Goal: Information Seeking & Learning: Learn about a topic

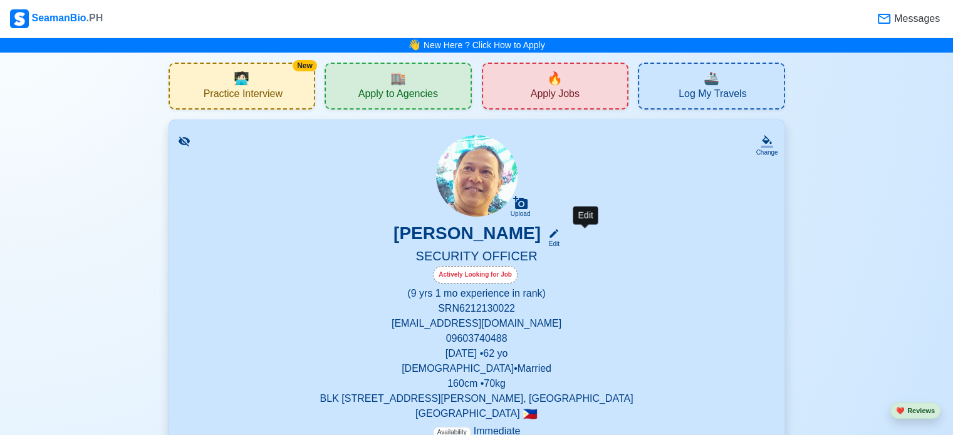
click at [558, 235] on icon at bounding box center [553, 233] width 9 height 9
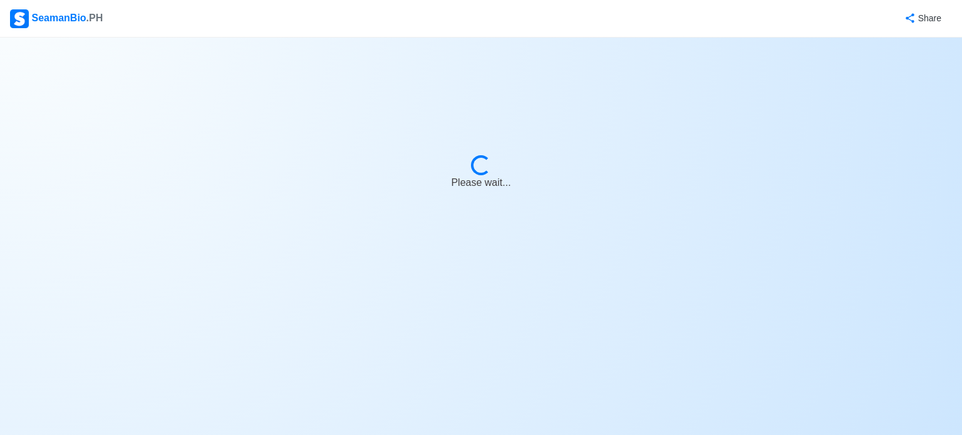
select select "Actively Looking for Job"
select select "Visible for Hiring"
select select "Married"
select select "[DEMOGRAPHIC_DATA]"
select select "PH"
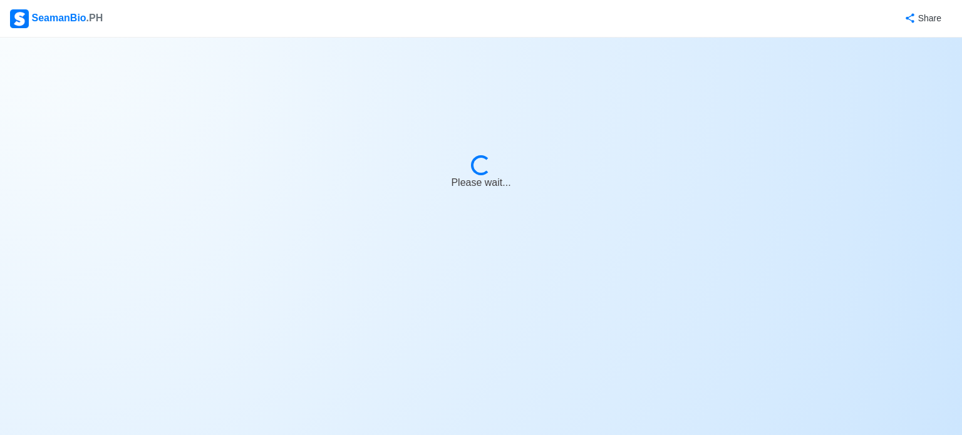
select select "9"
select select "1"
select select "4102416000000"
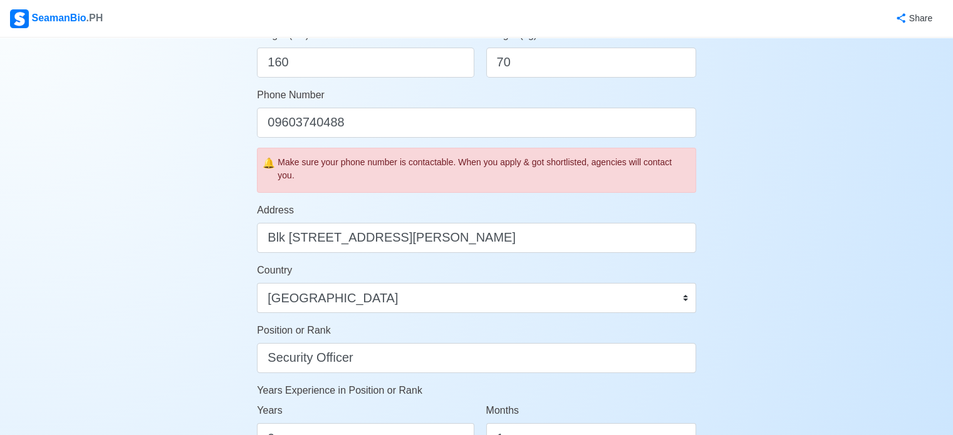
scroll to position [459, 0]
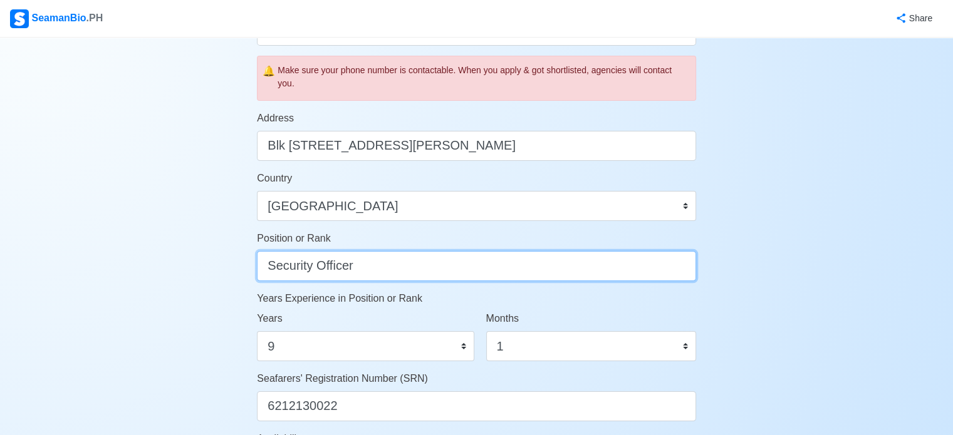
click at [413, 267] on input "Security Officer" at bounding box center [476, 266] width 439 height 30
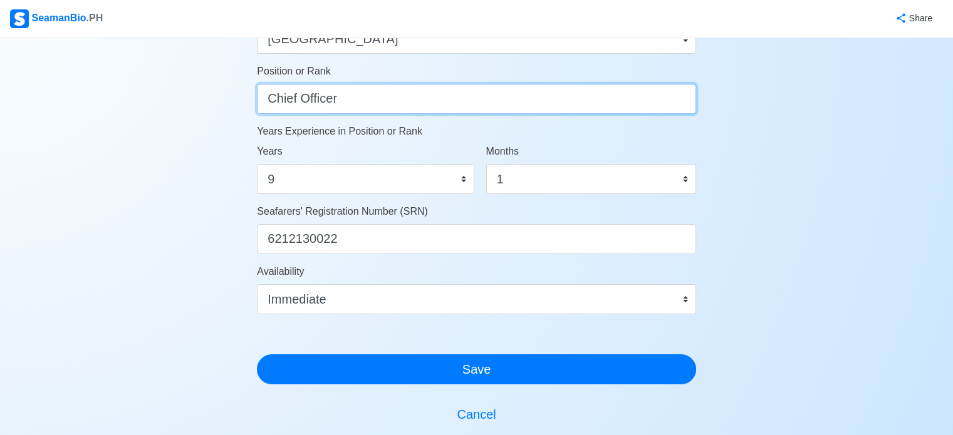
scroll to position [701, 0]
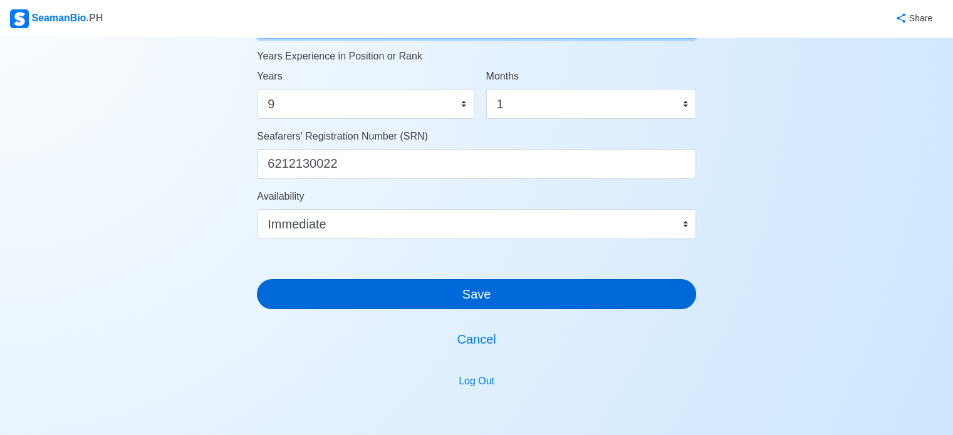
type input "Chief Officer"
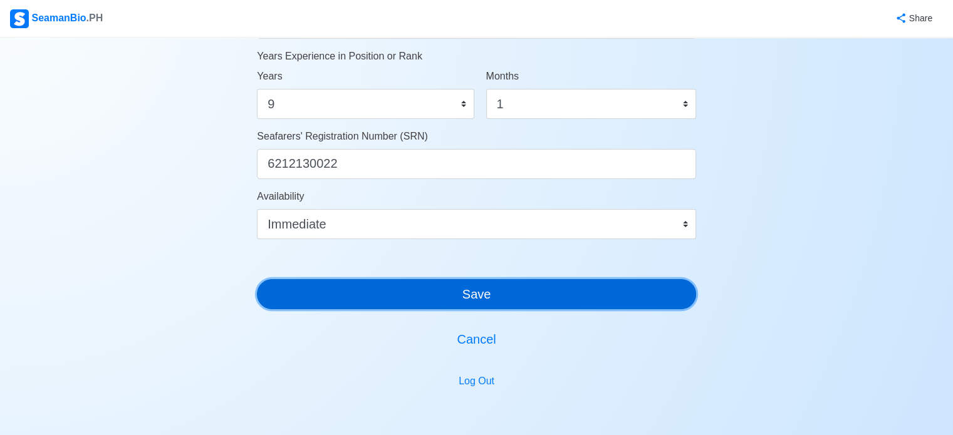
click at [476, 296] on button "Save" at bounding box center [476, 294] width 439 height 30
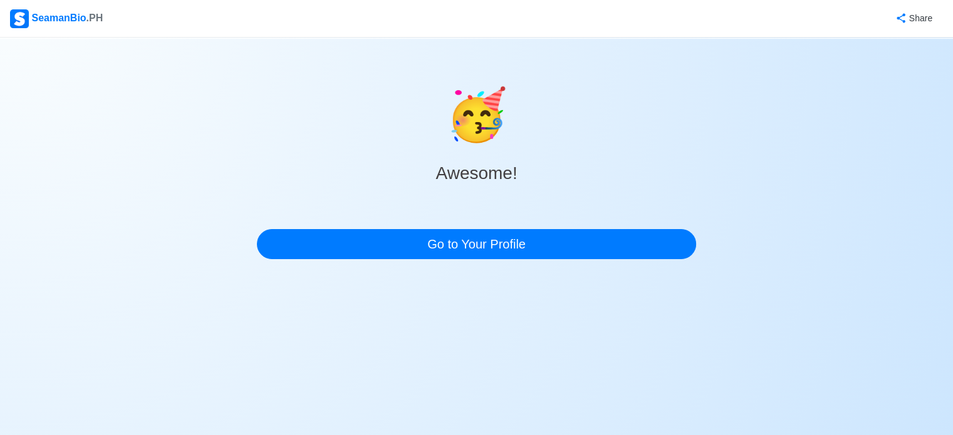
scroll to position [0, 0]
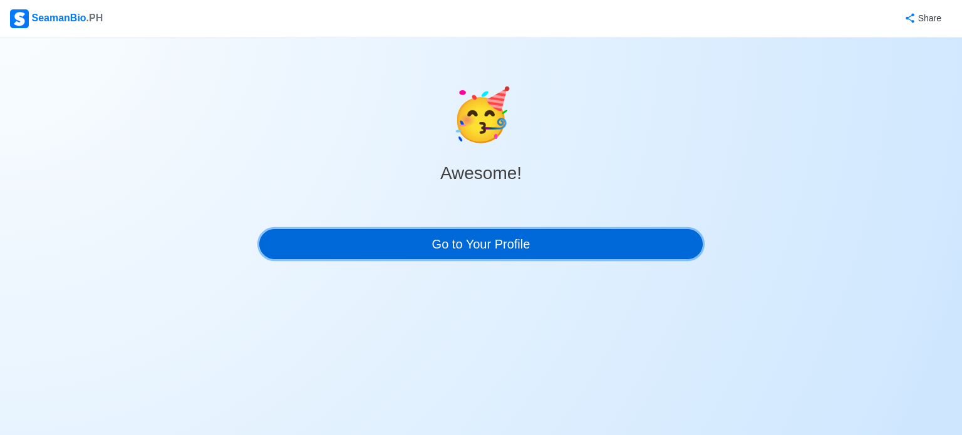
click at [476, 240] on link "Go to Your Profile" at bounding box center [480, 244] width 443 height 30
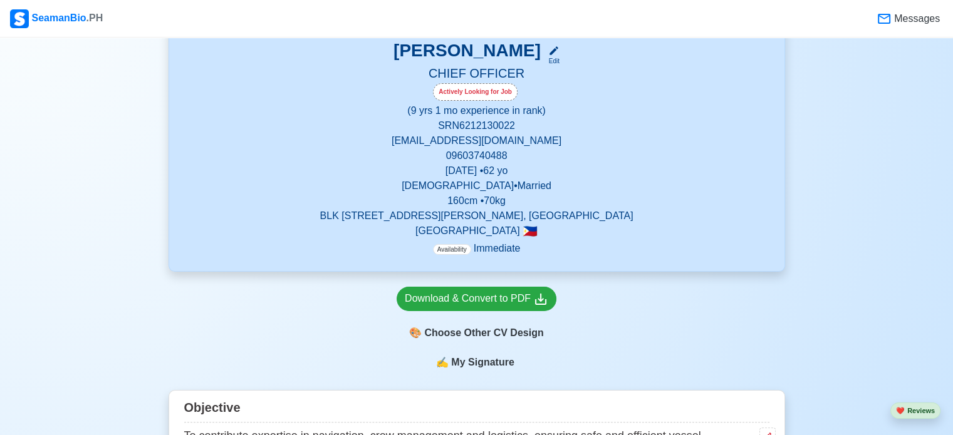
scroll to position [276, 0]
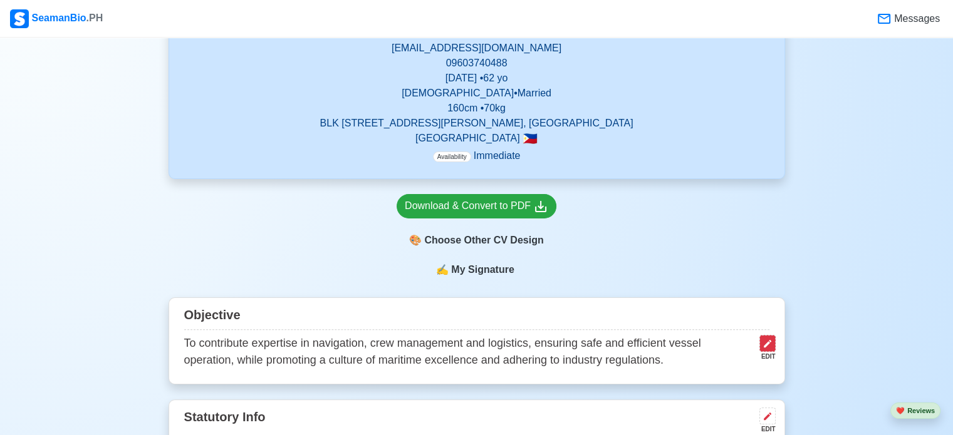
click at [768, 347] on icon at bounding box center [767, 344] width 10 height 10
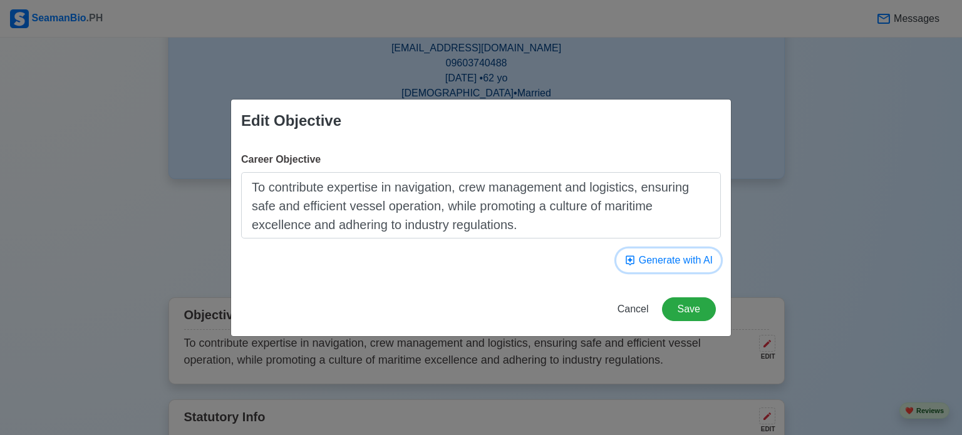
click at [665, 264] on button "Generate with AI" at bounding box center [668, 261] width 105 height 24
click at [683, 308] on button "Save" at bounding box center [689, 309] width 54 height 24
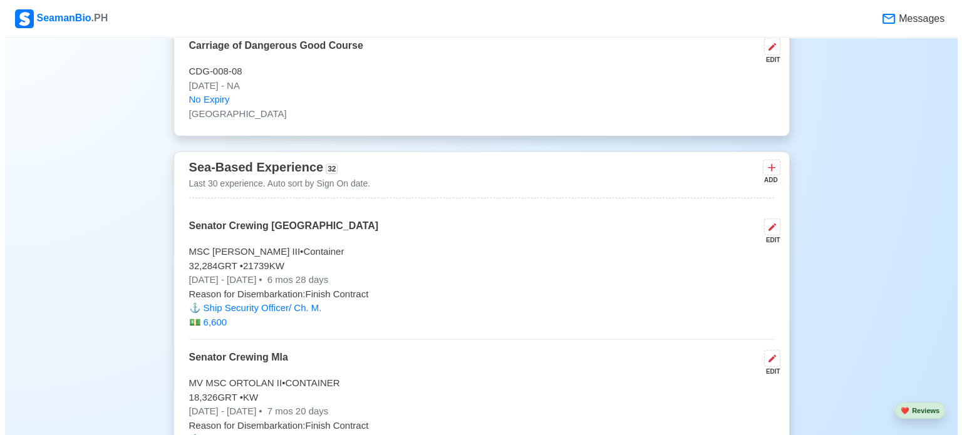
scroll to position [3556, 0]
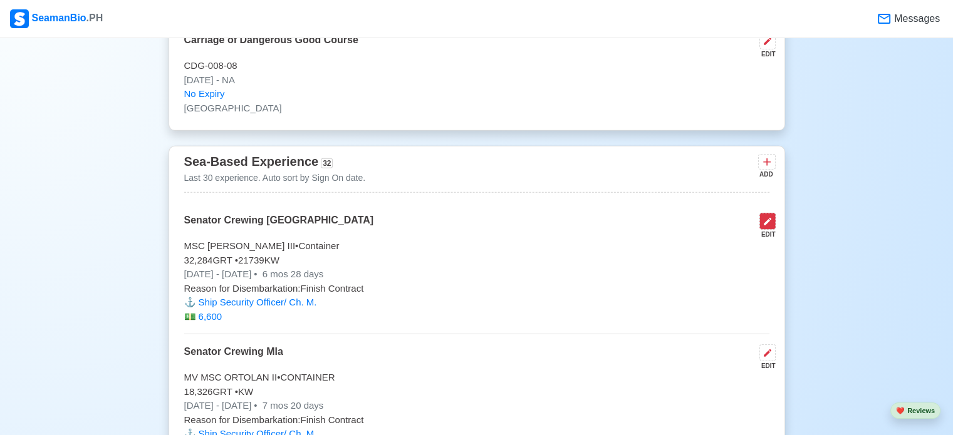
click at [767, 217] on icon at bounding box center [767, 222] width 10 height 10
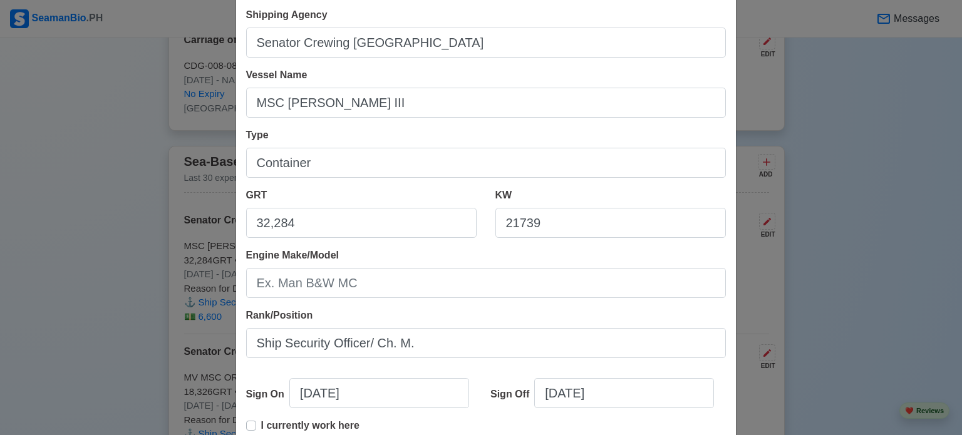
scroll to position [75, 0]
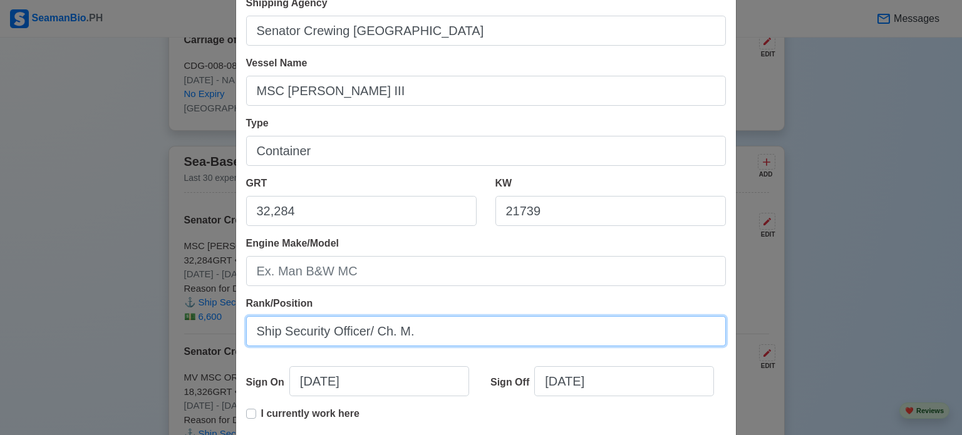
click at [475, 333] on input "Ship Security Officer/ Ch. M." at bounding box center [486, 331] width 480 height 30
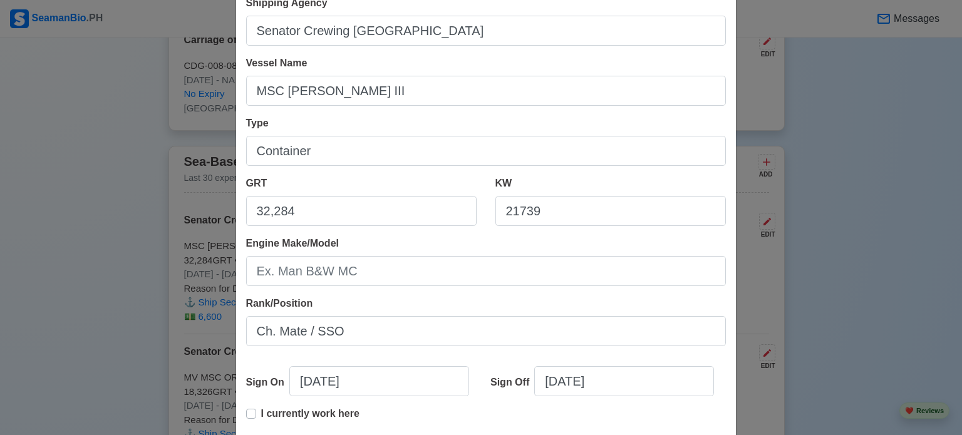
scroll to position [278, 0]
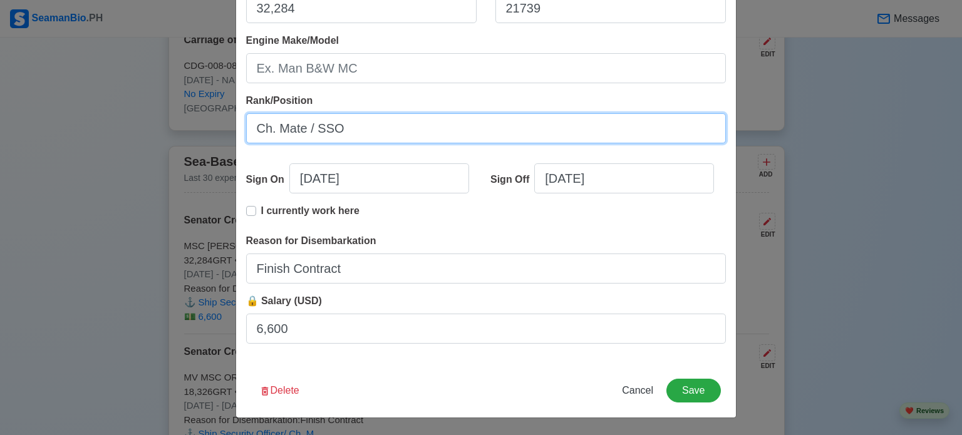
click at [299, 129] on input "Ch. Mate / SSO" at bounding box center [486, 128] width 480 height 30
type input "Ch. Off. / SSO"
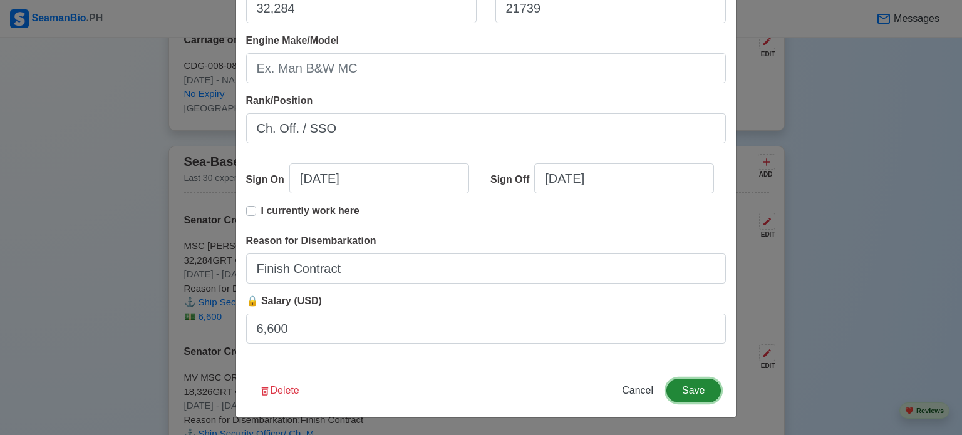
click at [686, 395] on button "Save" at bounding box center [693, 391] width 54 height 24
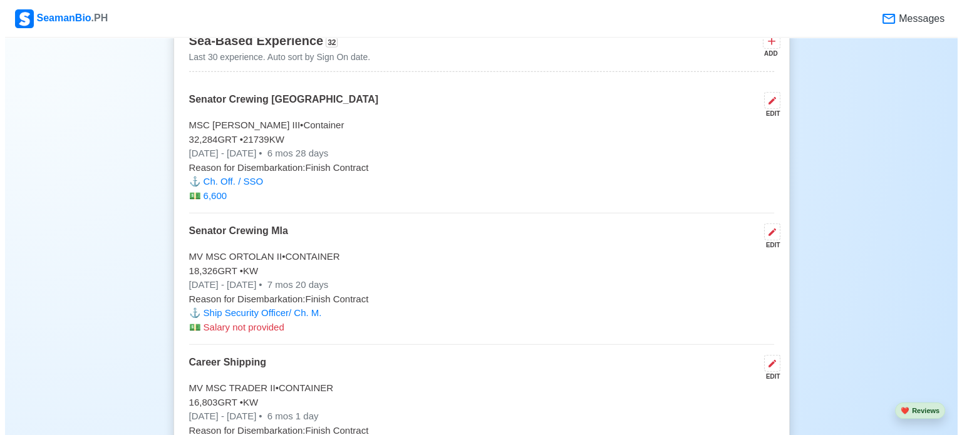
scroll to position [3680, 0]
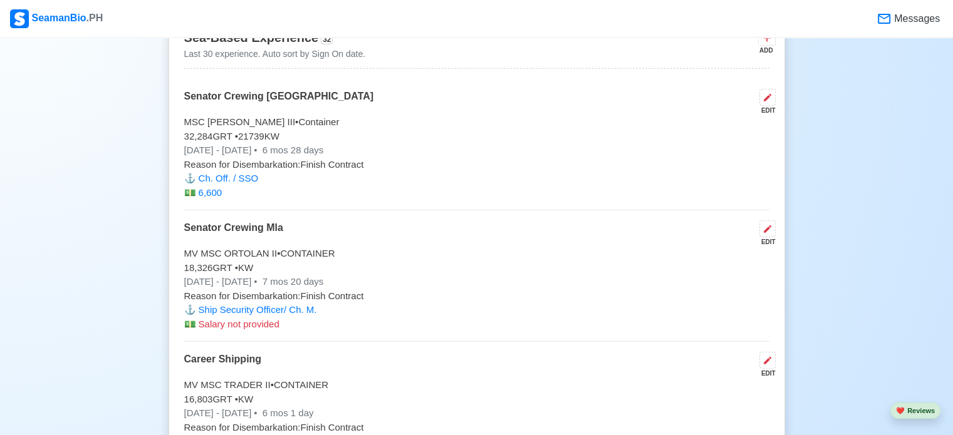
click at [293, 306] on p "⚓️ Ship Security Officer/ Ch. M." at bounding box center [476, 310] width 585 height 14
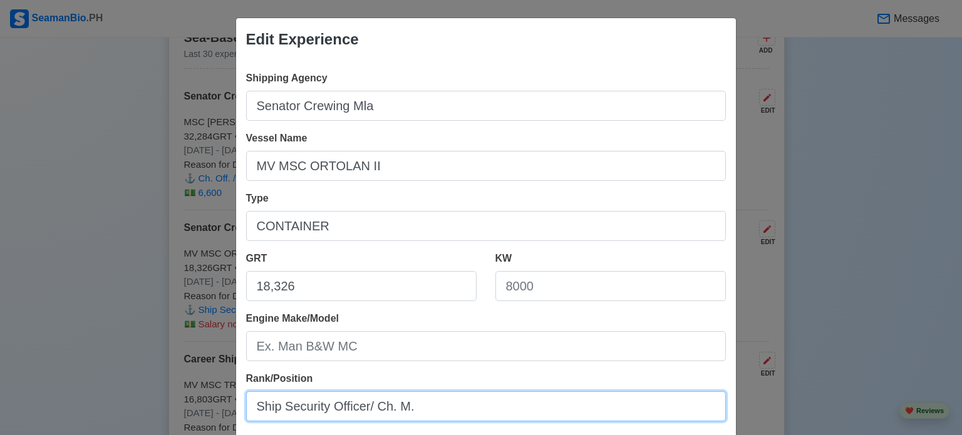
click at [416, 401] on input "Ship Security Officer/ Ch. M." at bounding box center [486, 406] width 480 height 30
type input "Ch. Off. / SSO"
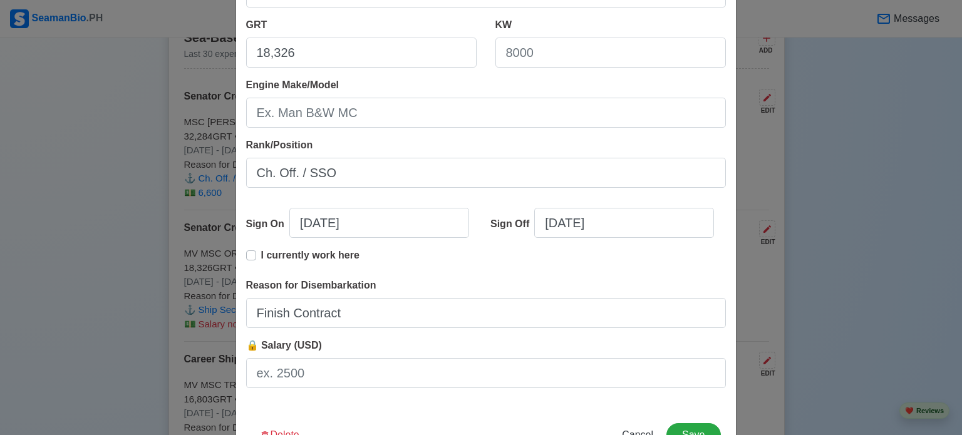
scroll to position [276, 0]
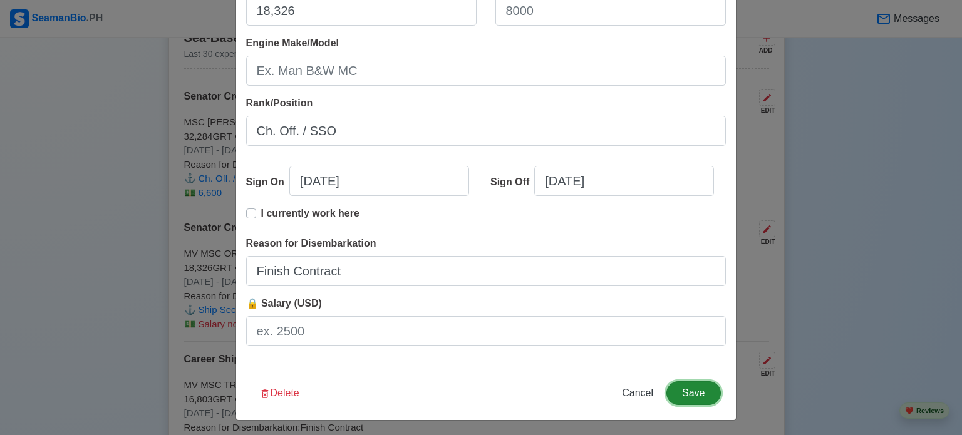
click at [689, 391] on button "Save" at bounding box center [693, 393] width 54 height 24
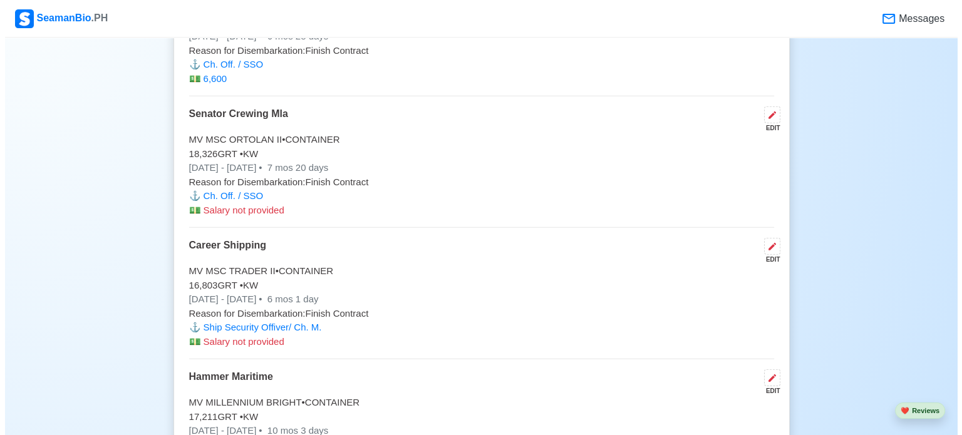
scroll to position [3805, 0]
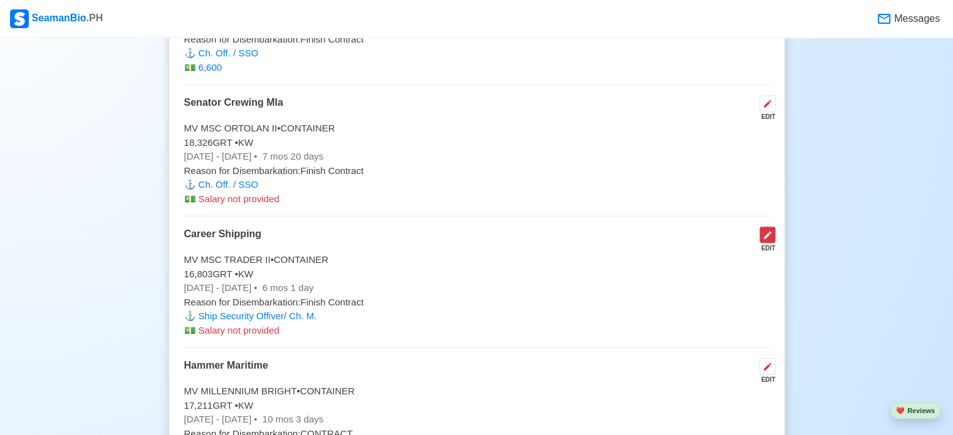
click at [767, 232] on icon at bounding box center [767, 236] width 8 height 8
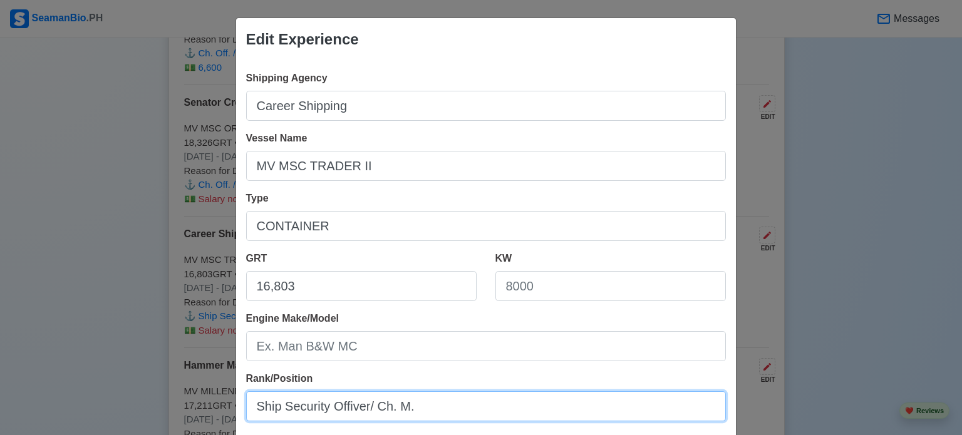
click at [502, 401] on input "Ship Security Offiver/ Ch. M." at bounding box center [486, 406] width 480 height 30
drag, startPoint x: 252, startPoint y: 411, endPoint x: 344, endPoint y: 410, distance: 92.1
click at [344, 410] on input "Ch. Off. / SSO" at bounding box center [486, 406] width 480 height 30
type input "Ch. Off. / SSO"
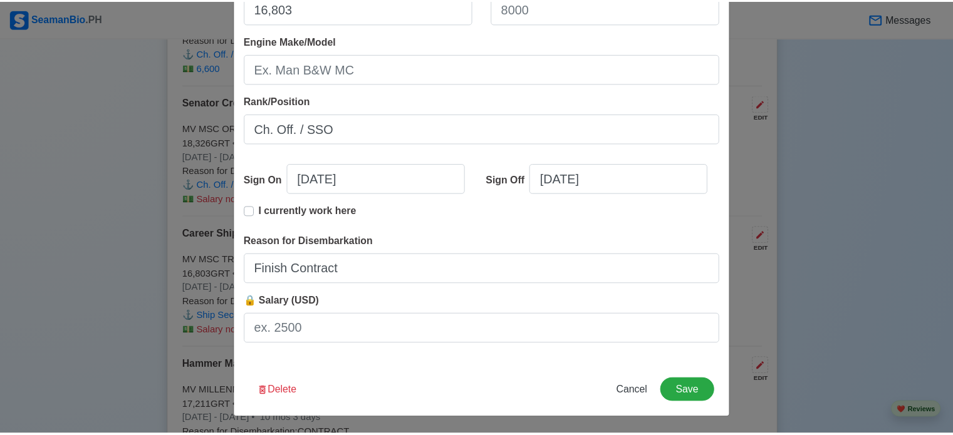
scroll to position [278, 0]
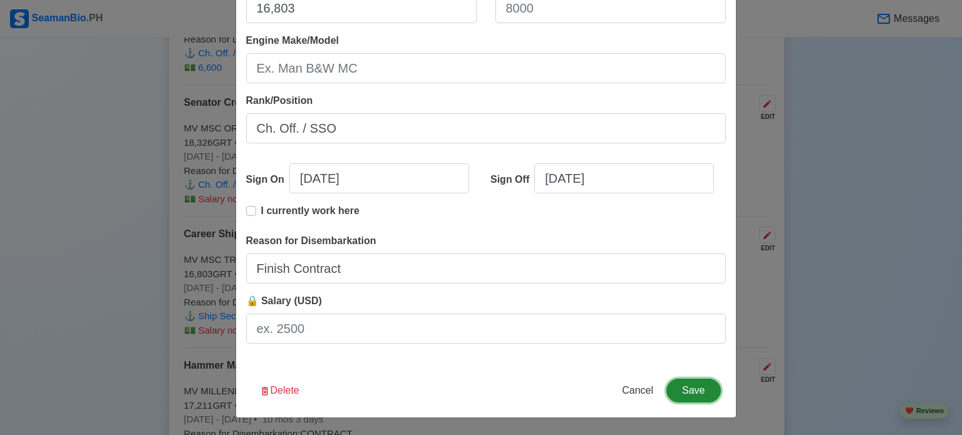
click at [699, 395] on button "Save" at bounding box center [693, 391] width 54 height 24
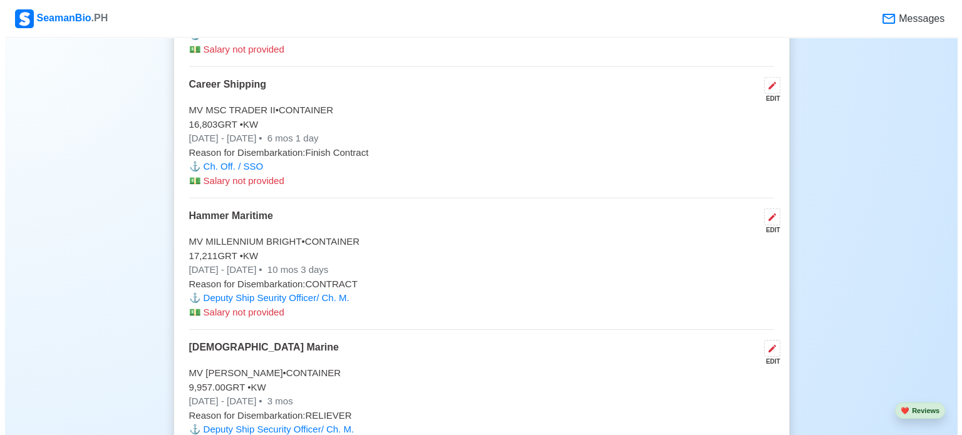
scroll to position [3955, 0]
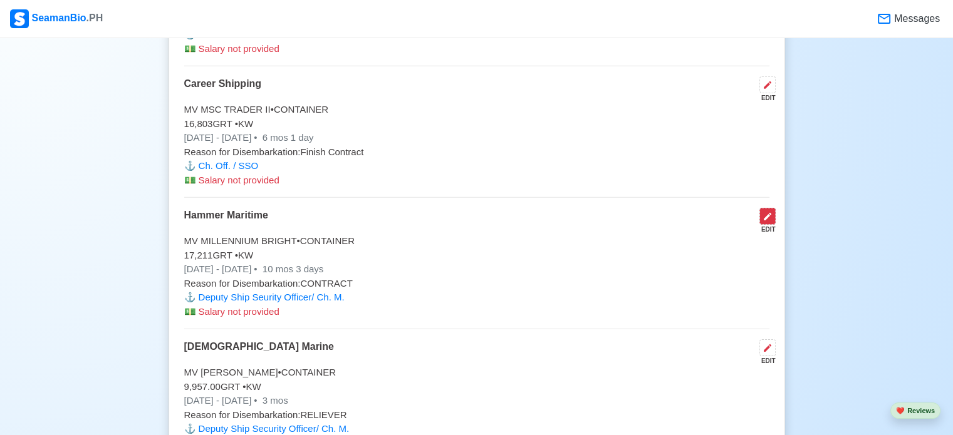
click at [768, 212] on icon at bounding box center [767, 217] width 10 height 10
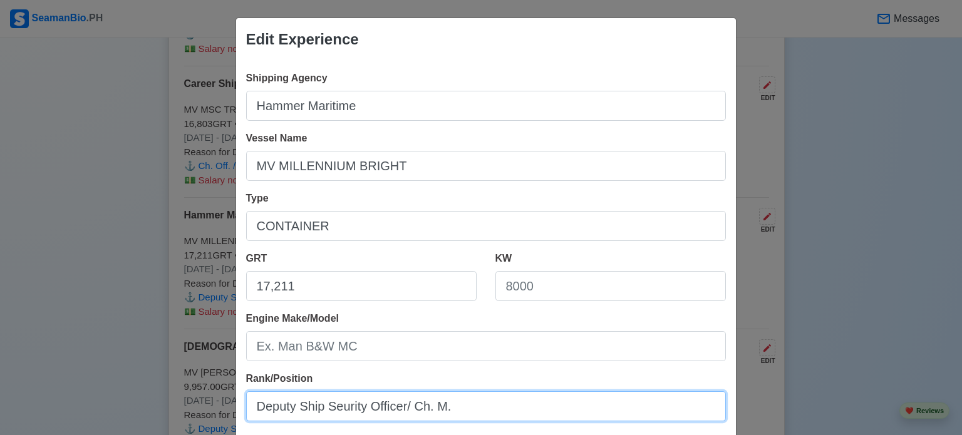
click at [466, 410] on input "Deputy Ship Seurity Officer/ Ch. M." at bounding box center [486, 406] width 480 height 30
type input "D"
paste input "Ch. Off. / SSO"
type input "Ch. Off. / SSO"
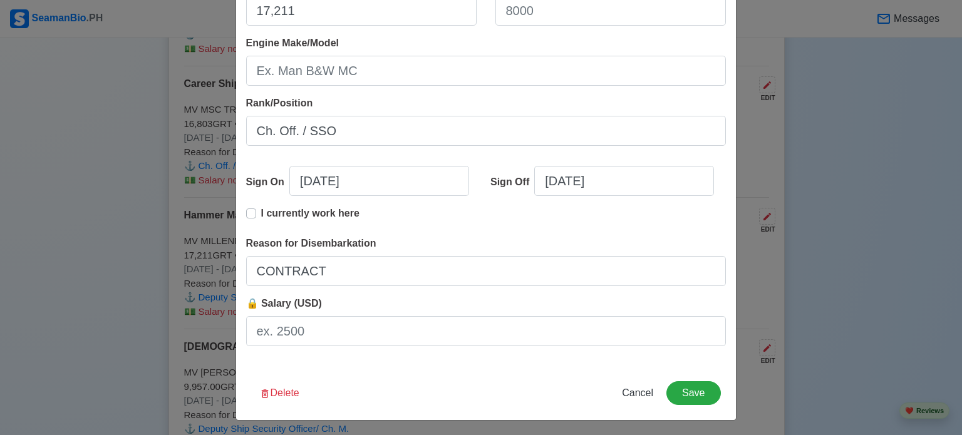
scroll to position [278, 0]
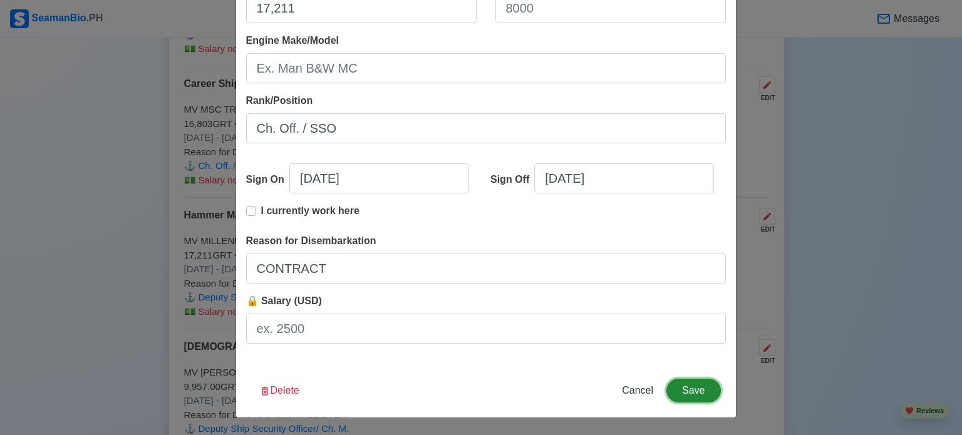
click at [692, 393] on button "Save" at bounding box center [693, 391] width 54 height 24
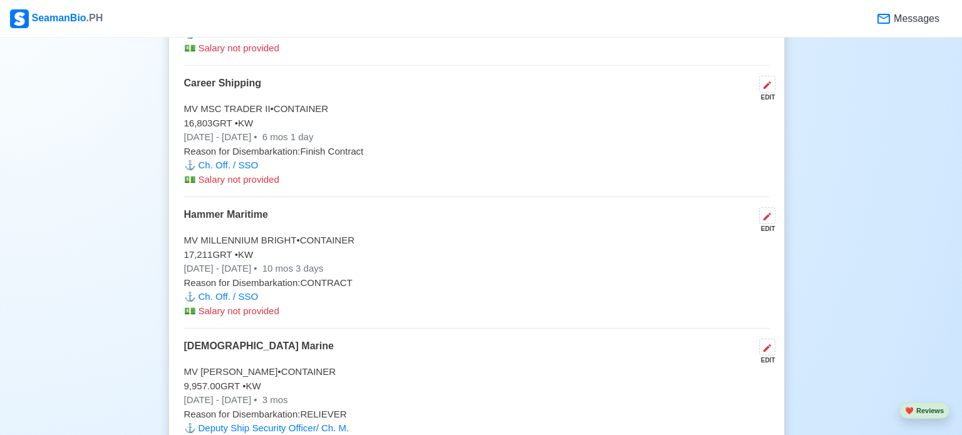
scroll to position [3953, 0]
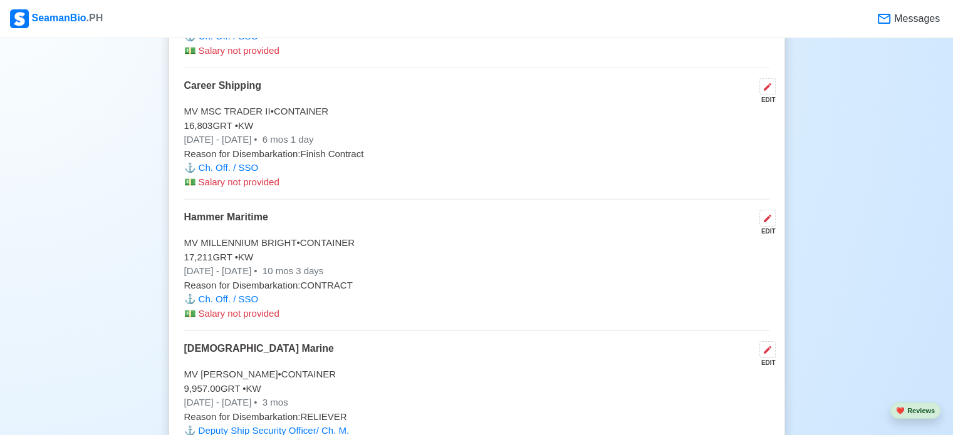
click at [247, 295] on p "⚓️ Ch. Off. / SSO" at bounding box center [476, 299] width 585 height 14
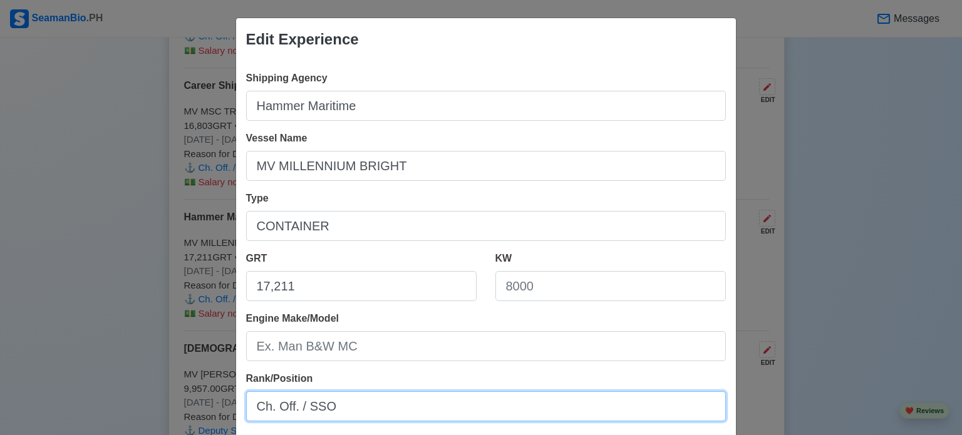
click at [306, 405] on input "Ch. Off. / SSO" at bounding box center [486, 406] width 480 height 30
drag, startPoint x: 250, startPoint y: 407, endPoint x: 405, endPoint y: 408, distance: 155.3
click at [405, 408] on input "Ch. Off. / Deputy SSO" at bounding box center [486, 406] width 480 height 30
type input "Ch. Off. / Deputy SSO"
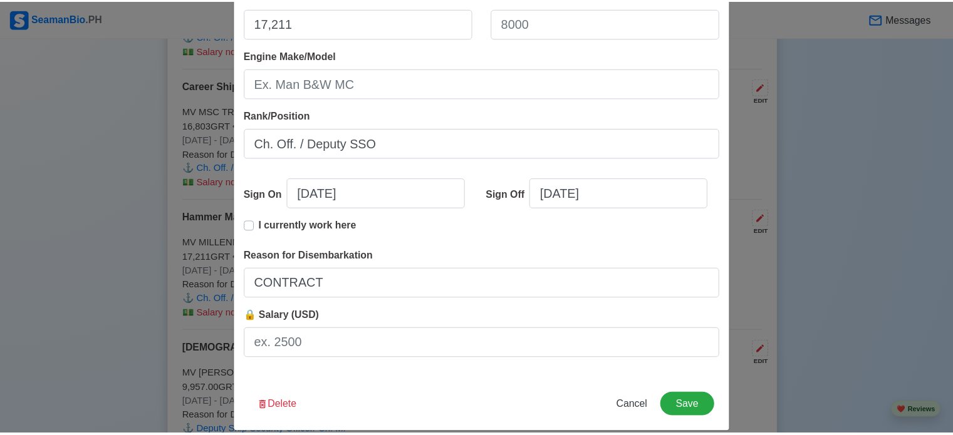
scroll to position [278, 0]
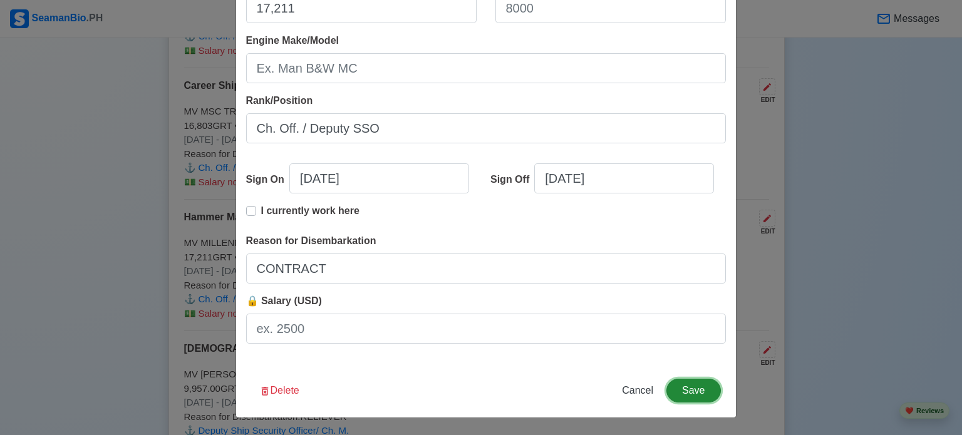
click at [686, 388] on button "Save" at bounding box center [693, 391] width 54 height 24
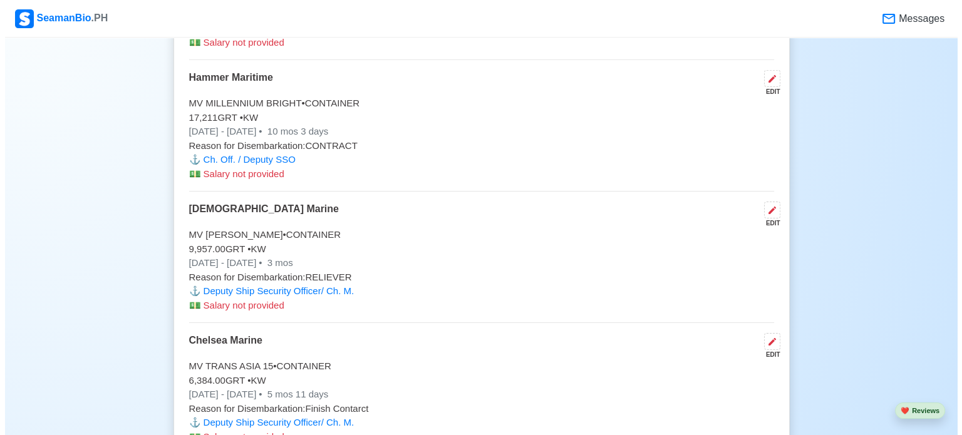
scroll to position [4096, 0]
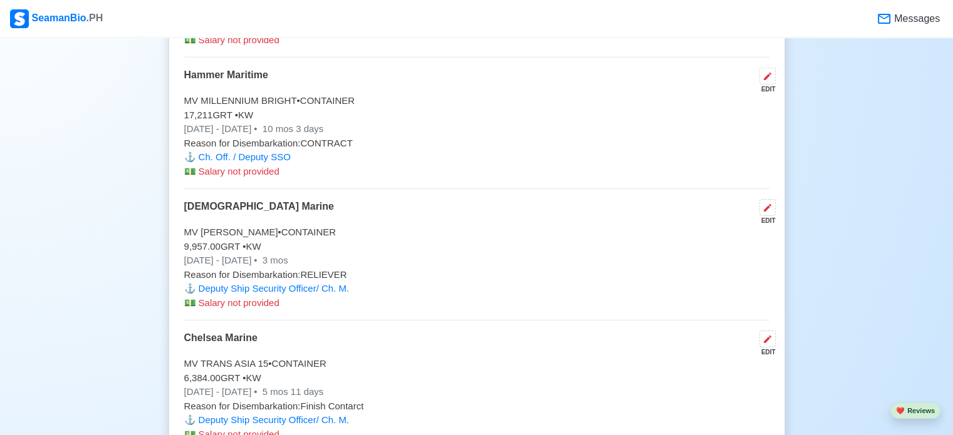
click at [290, 284] on p "⚓️ Deputy Ship Security Officer/ Ch. M." at bounding box center [476, 289] width 585 height 14
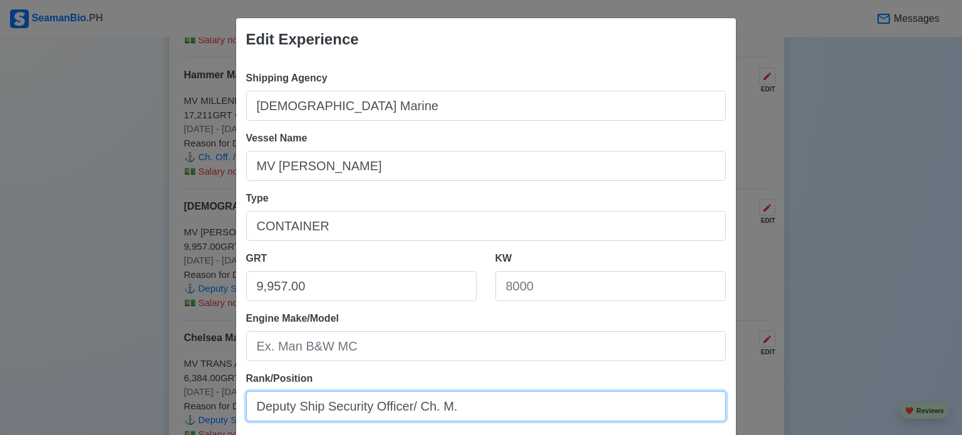
click at [473, 403] on input "Deputy Ship Security Officer/ Ch. M." at bounding box center [486, 406] width 480 height 30
type input "D"
paste input "Ch. Off. / Deputy SSO"
type input "Ch. Off. / Deputy SSO"
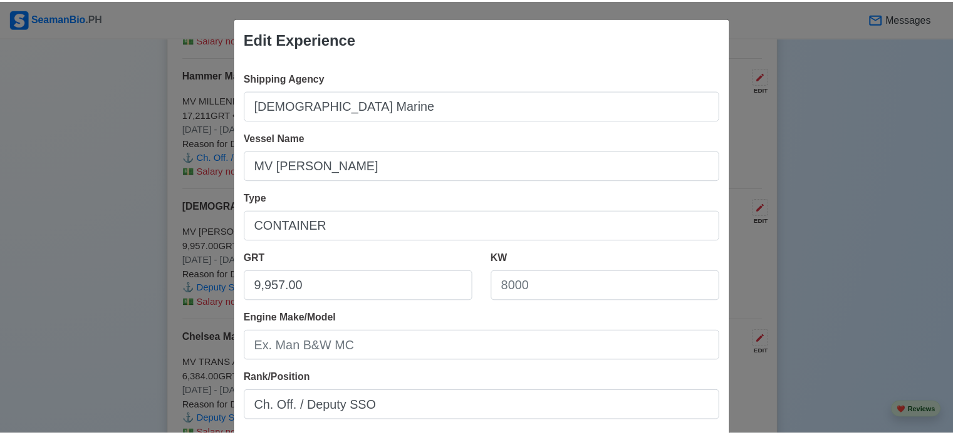
scroll to position [278, 0]
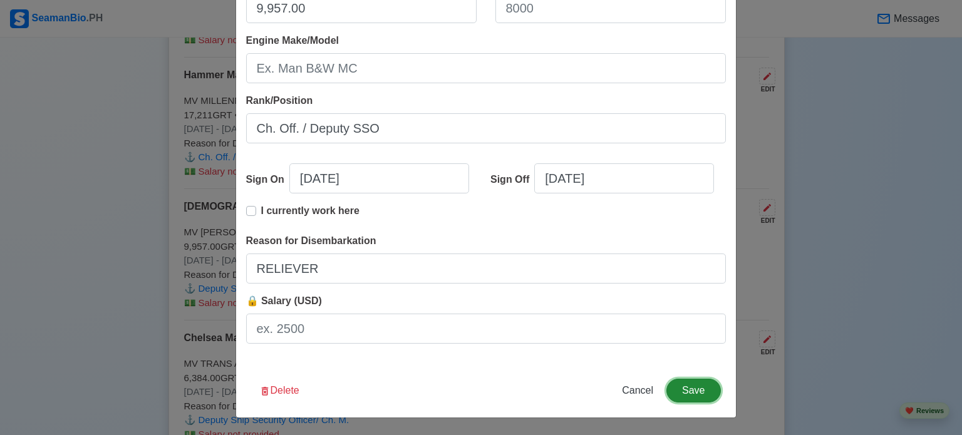
click at [686, 395] on button "Save" at bounding box center [693, 391] width 54 height 24
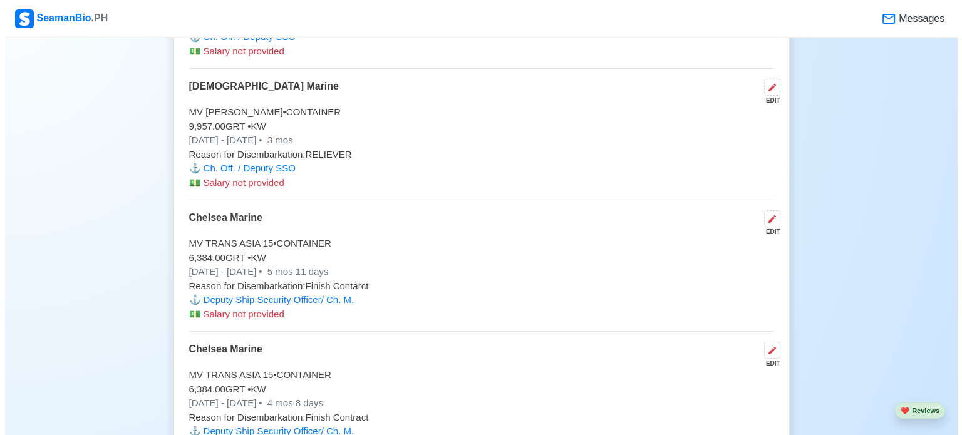
scroll to position [4221, 0]
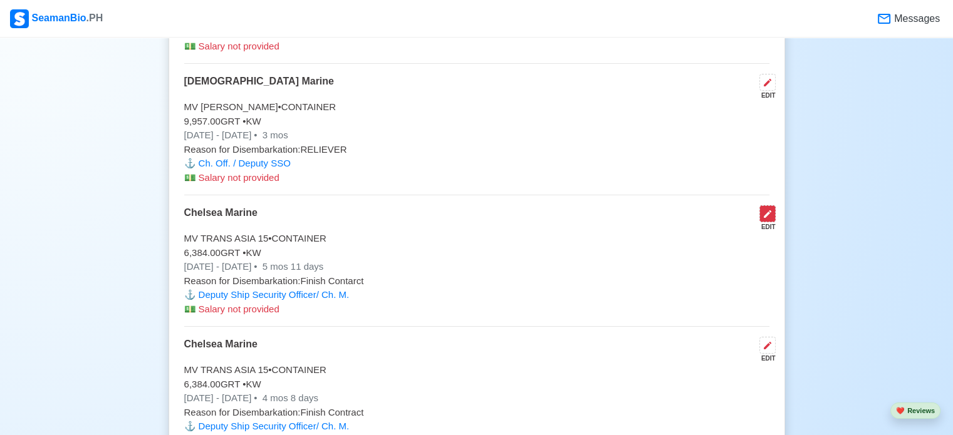
click at [769, 209] on icon at bounding box center [767, 214] width 10 height 10
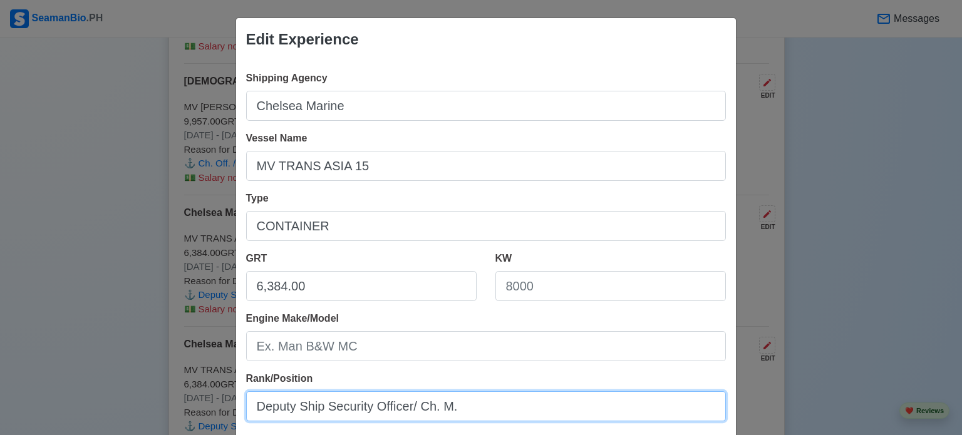
click at [482, 408] on input "Deputy Ship Security Officer/ Ch. M." at bounding box center [486, 406] width 480 height 30
type input "D"
paste input "Ch. Off. / Deputy SSO"
type input "Ch. Off. / Deputy SSO"
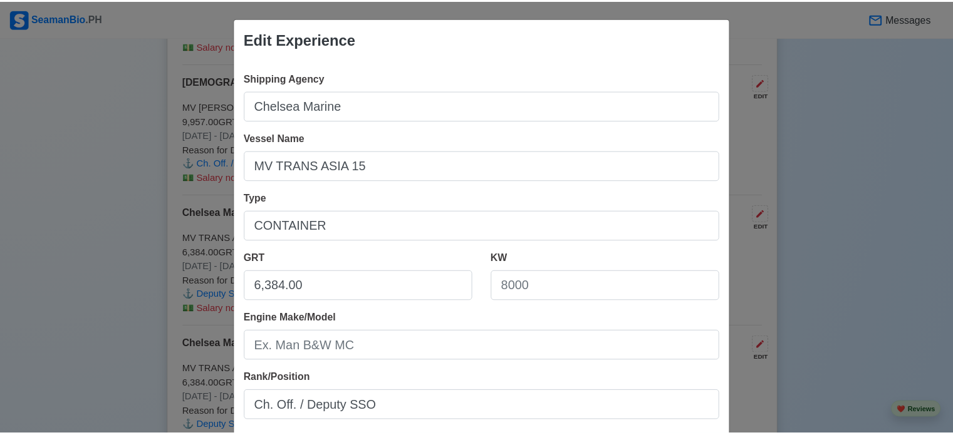
scroll to position [278, 0]
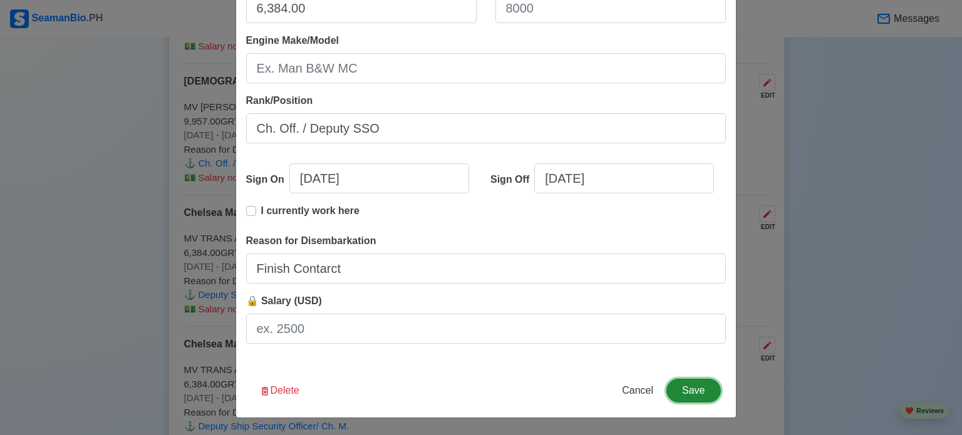
click at [691, 385] on button "Save" at bounding box center [693, 391] width 54 height 24
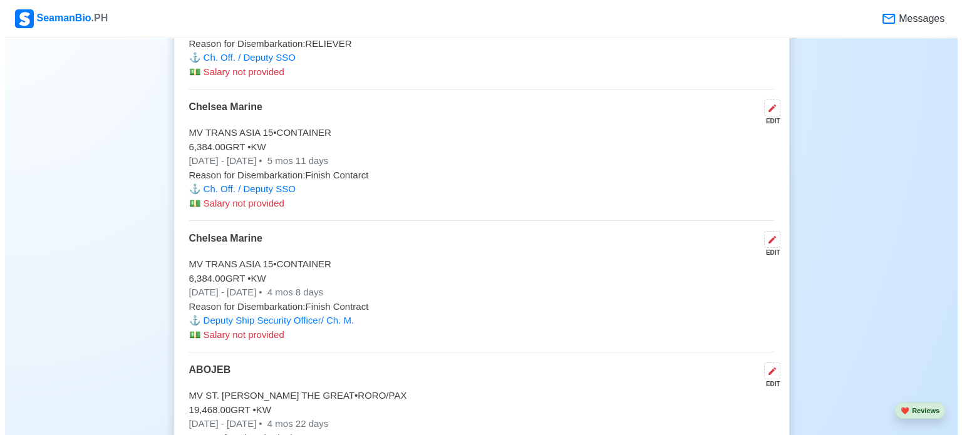
scroll to position [4346, 0]
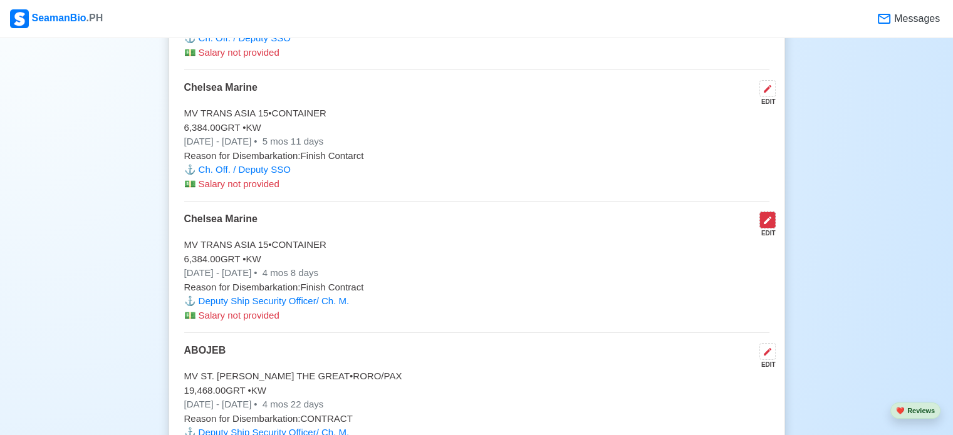
click at [768, 216] on icon at bounding box center [767, 220] width 10 height 10
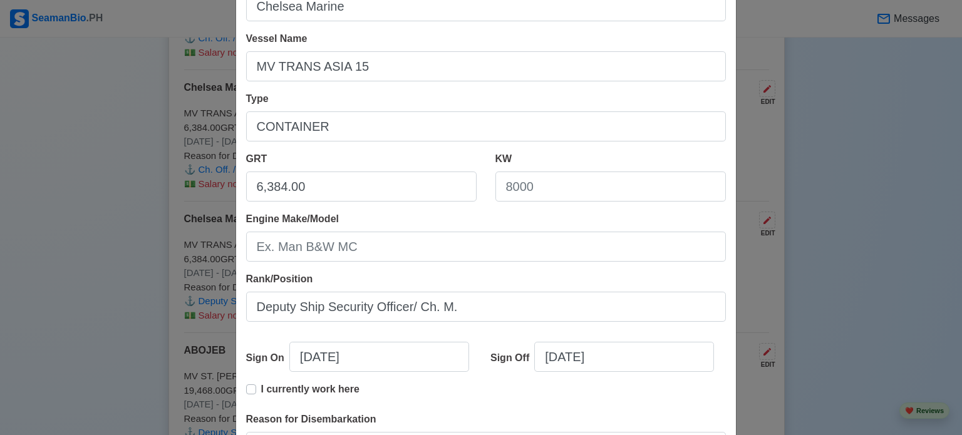
scroll to position [100, 0]
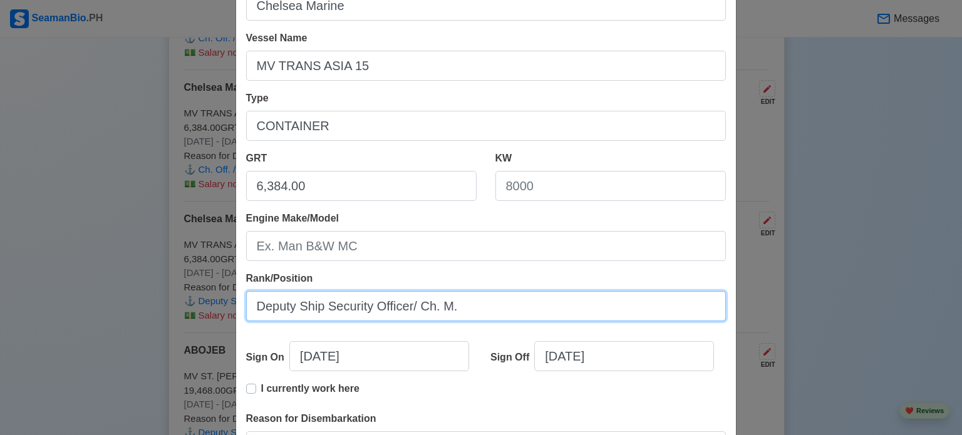
click at [467, 313] on input "Deputy Ship Security Officer/ Ch. M." at bounding box center [486, 306] width 480 height 30
type input "D"
paste input "Ch. Off. / Deputy SSO"
type input "Ch. Off. / Deputy SSO"
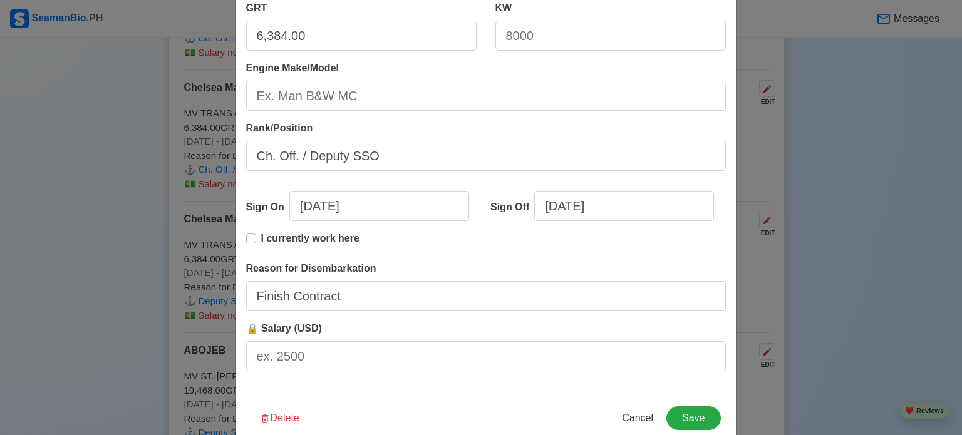
scroll to position [278, 0]
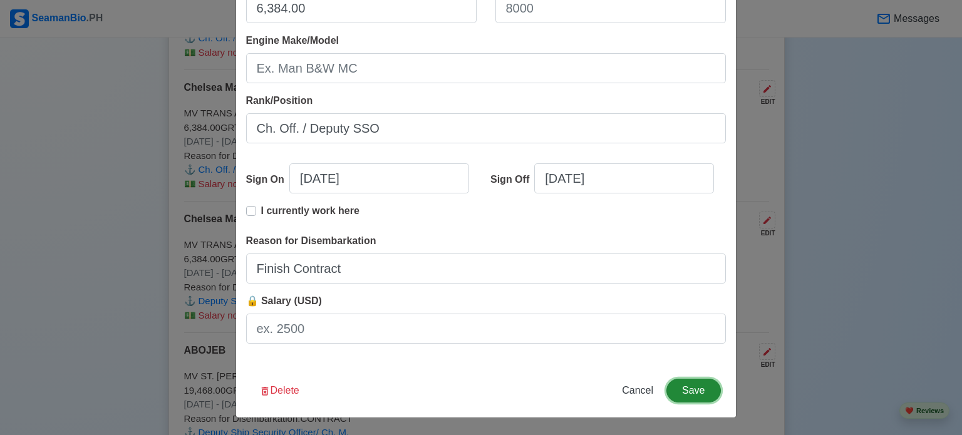
click at [691, 393] on button "Save" at bounding box center [693, 391] width 54 height 24
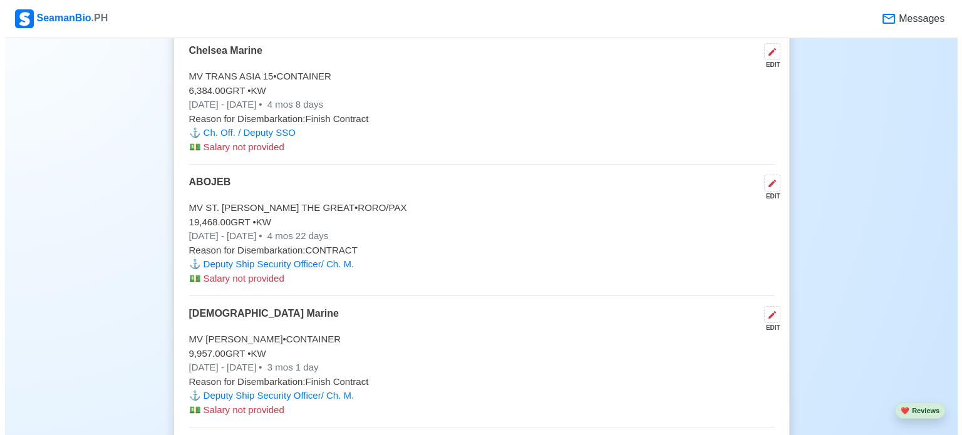
scroll to position [4520, 0]
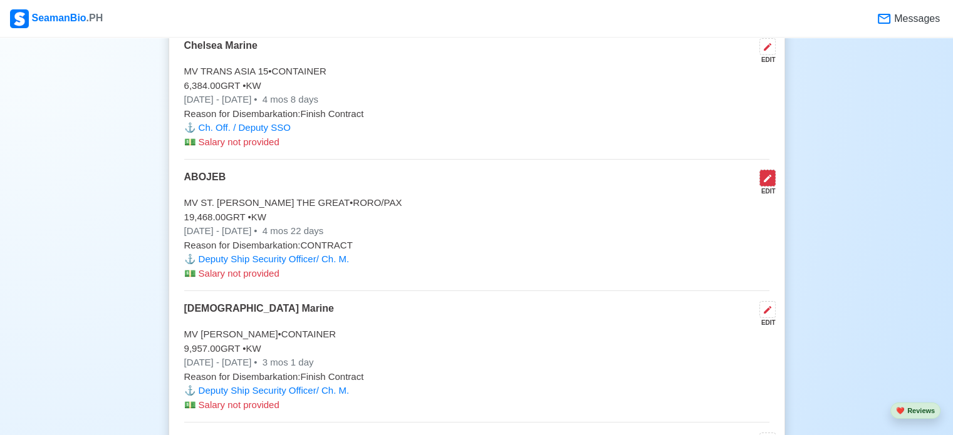
click at [767, 173] on icon at bounding box center [767, 178] width 10 height 10
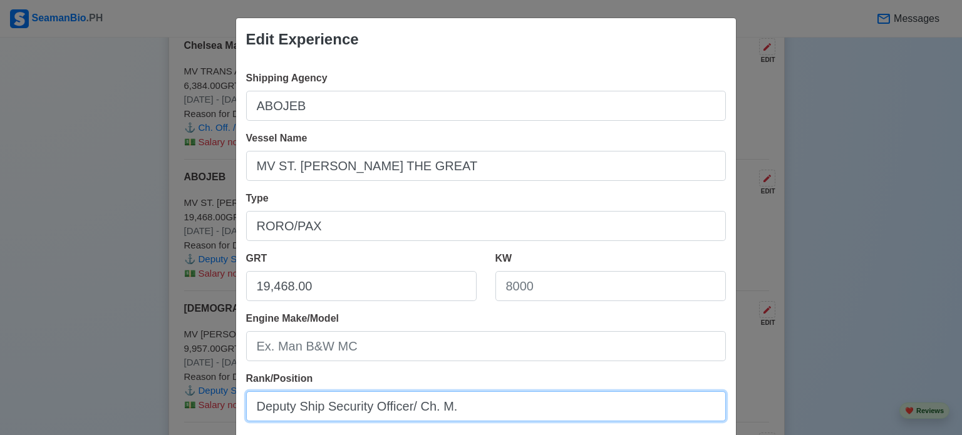
click at [453, 413] on input "Deputy Ship Security Officer/ Ch. M." at bounding box center [486, 406] width 480 height 30
type input "D"
paste input "Ch. Off. / Deputy SSO"
type input "Ch. Off. / Deputy SSO"
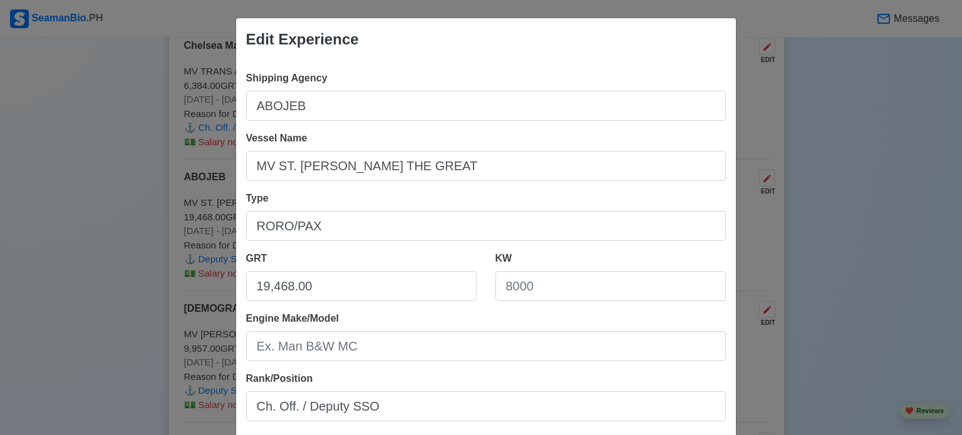
scroll to position [278, 0]
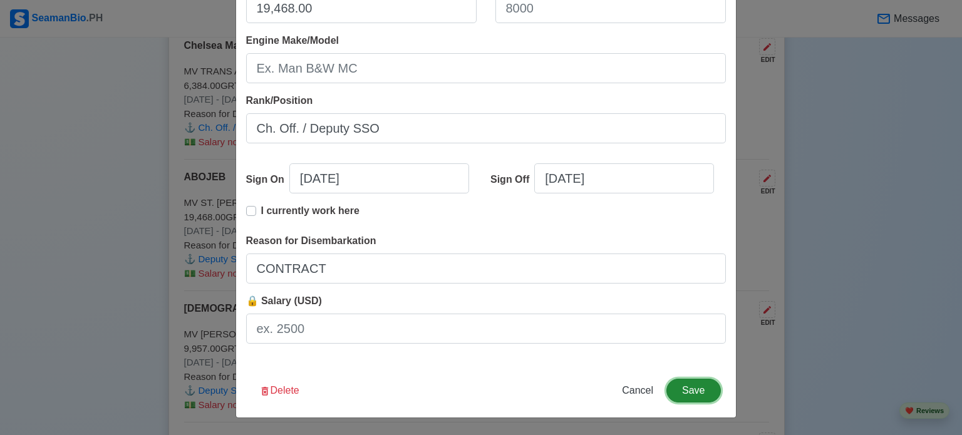
click at [686, 392] on button "Save" at bounding box center [693, 391] width 54 height 24
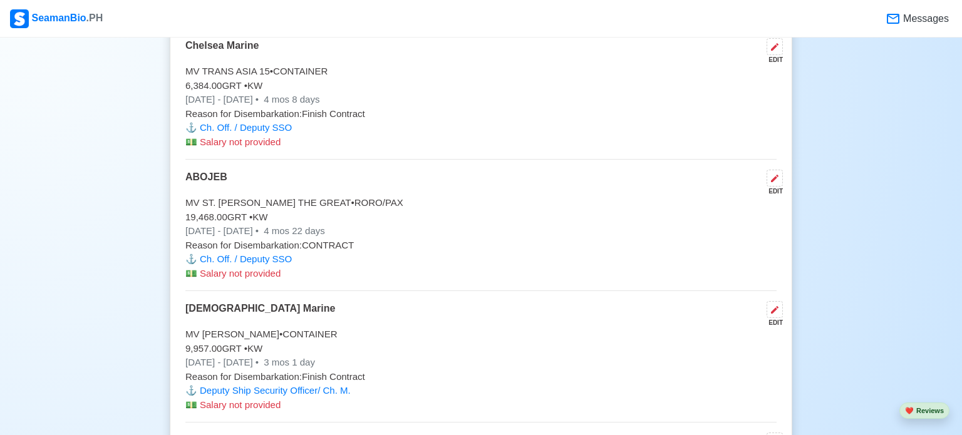
scroll to position [4518, 0]
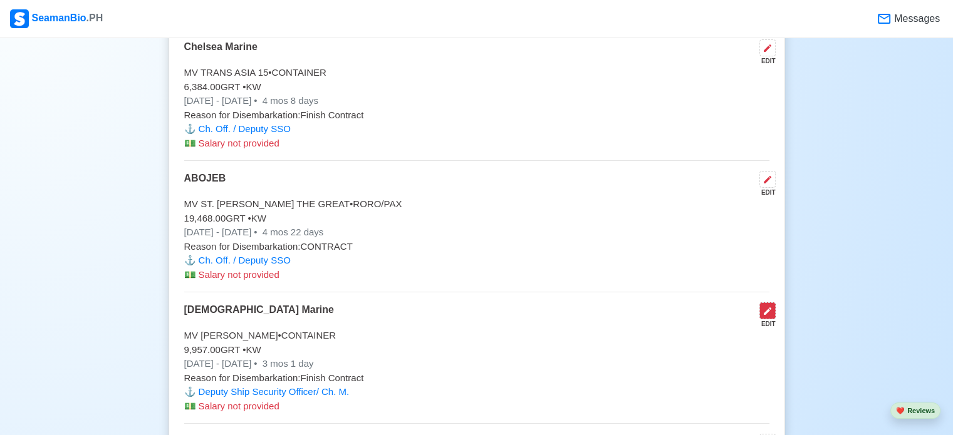
click at [765, 307] on icon at bounding box center [767, 311] width 8 height 8
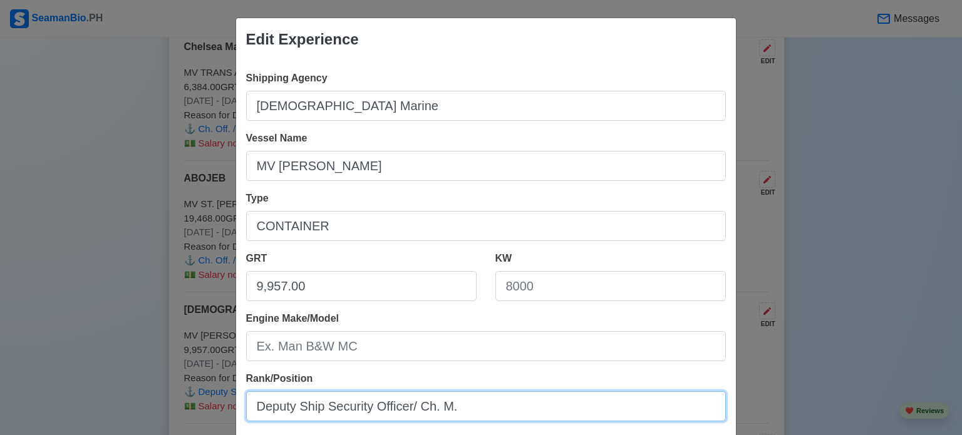
click at [520, 415] on input "Deputy Ship Security Officer/ Ch. M." at bounding box center [486, 406] width 480 height 30
type input "D"
paste input "Ch. Off. / Deputy SSO"
type input "Ch. Off. / Deputy SSO"
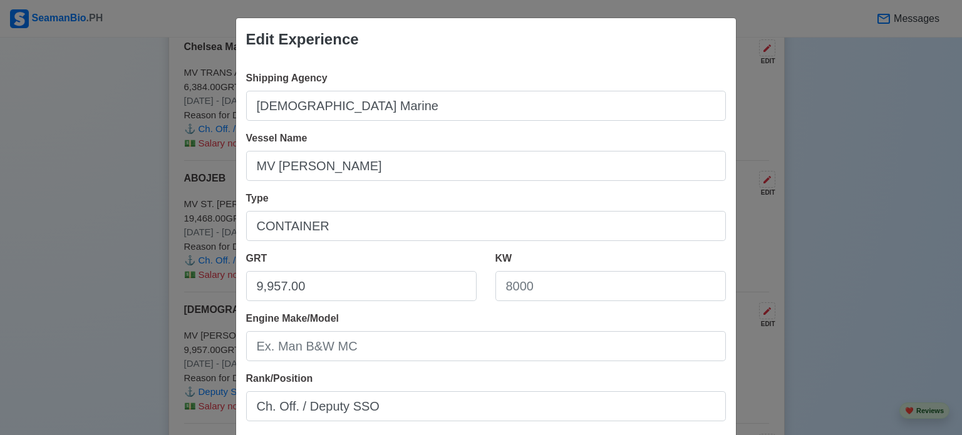
scroll to position [278, 0]
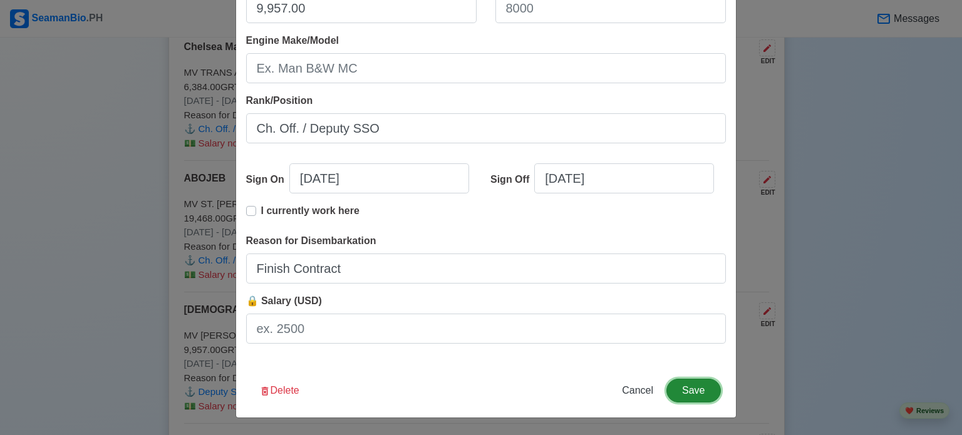
click at [689, 390] on button "Save" at bounding box center [693, 391] width 54 height 24
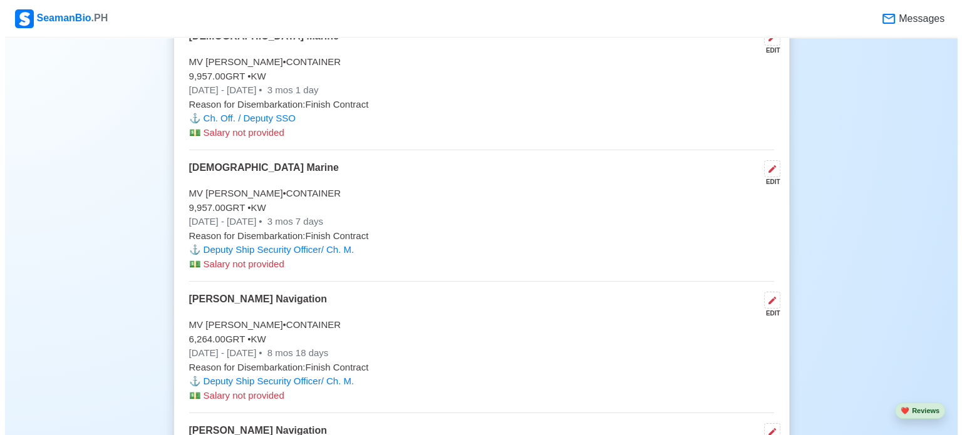
scroll to position [4817, 0]
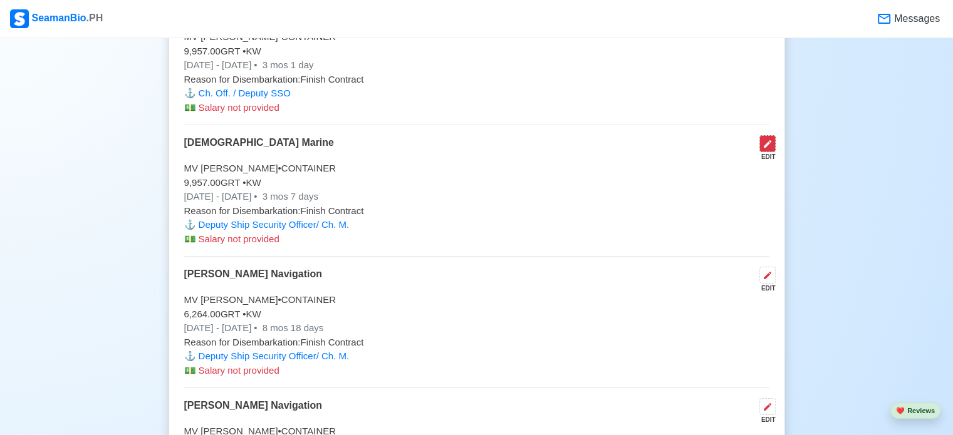
click at [768, 139] on icon at bounding box center [767, 144] width 10 height 10
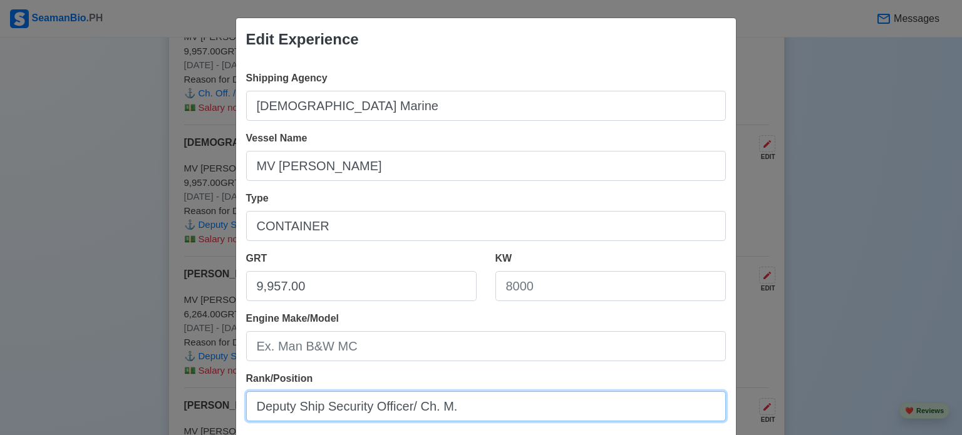
click at [576, 409] on input "Deputy Ship Security Officer/ Ch. M." at bounding box center [486, 406] width 480 height 30
type input "D"
paste input "Ch. Off. / Deputy SSO"
type input "Ch. Off. / Deputy SSO"
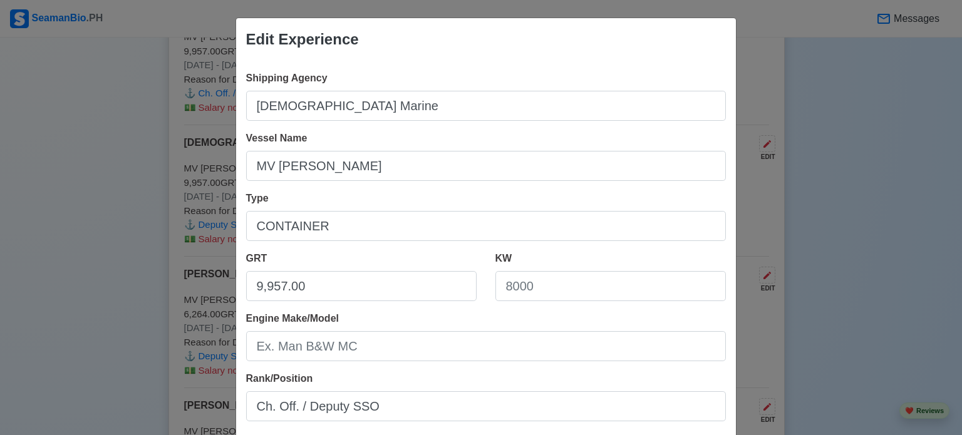
scroll to position [278, 0]
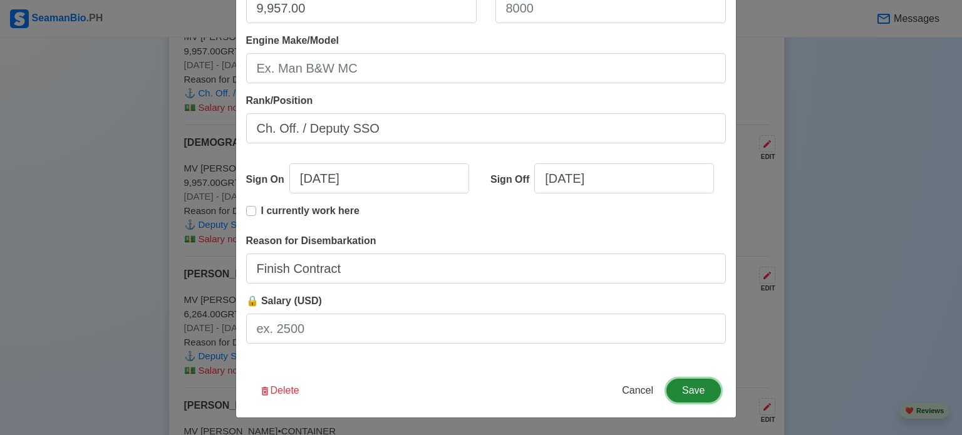
click at [689, 390] on button "Save" at bounding box center [693, 391] width 54 height 24
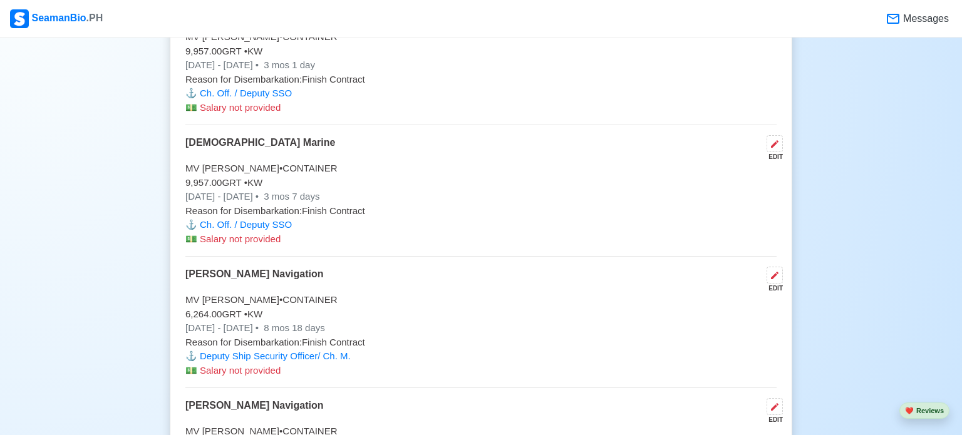
scroll to position [4816, 0]
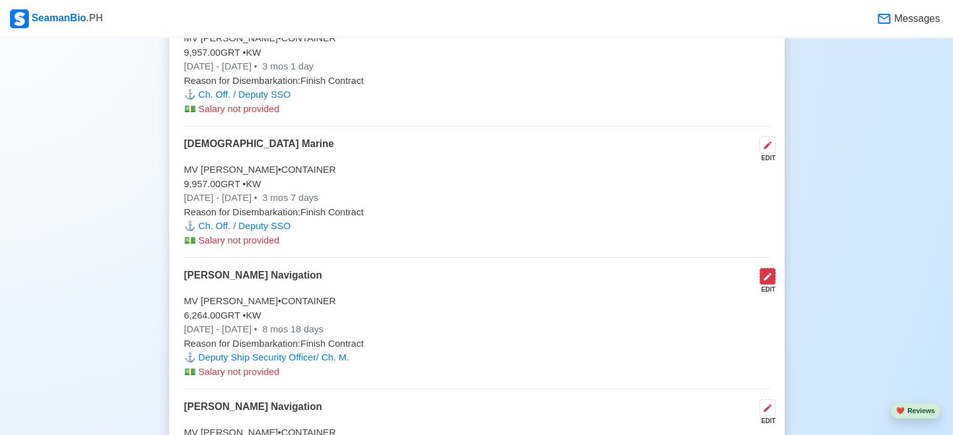
click at [768, 273] on icon at bounding box center [767, 277] width 8 height 8
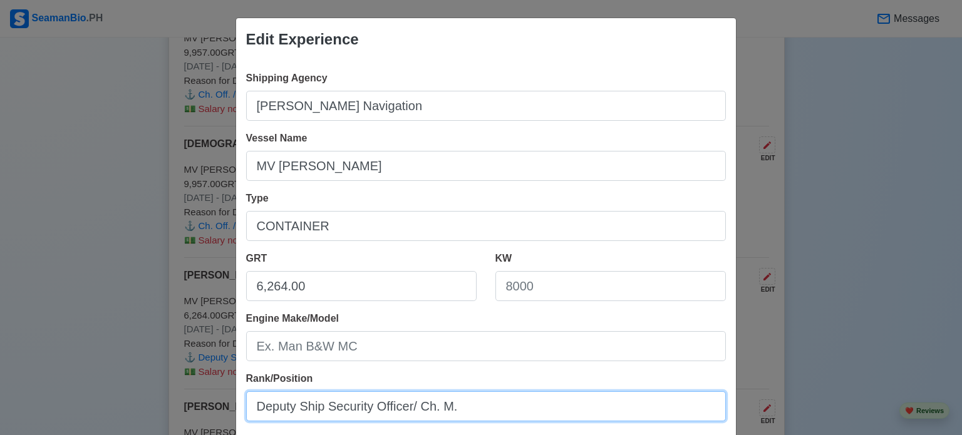
drag, startPoint x: 473, startPoint y: 406, endPoint x: 229, endPoint y: 407, distance: 244.2
click at [229, 407] on div "Edit Experience Shipping Agency [PERSON_NAME] Navigation Vessel Name MV [PERSON…" at bounding box center [481, 217] width 962 height 435
paste input "Ch. Off. / Deputy SSO"
type input "Ch. Off. / Deputy SSO"
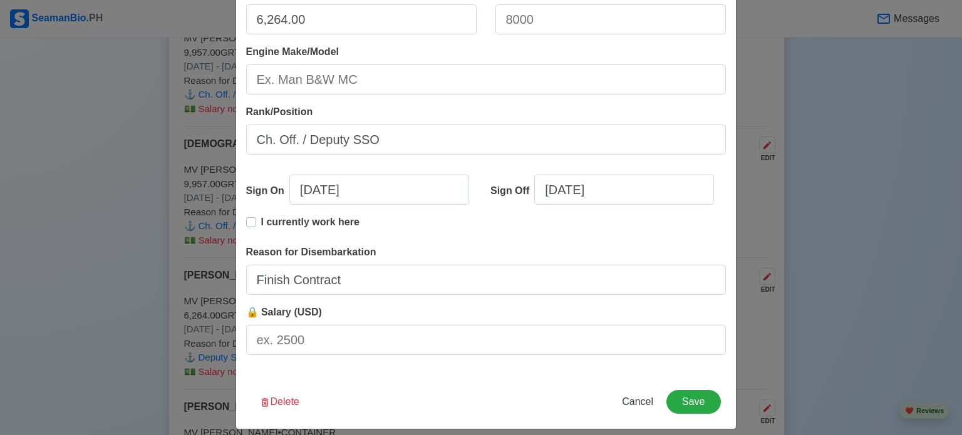
scroll to position [278, 0]
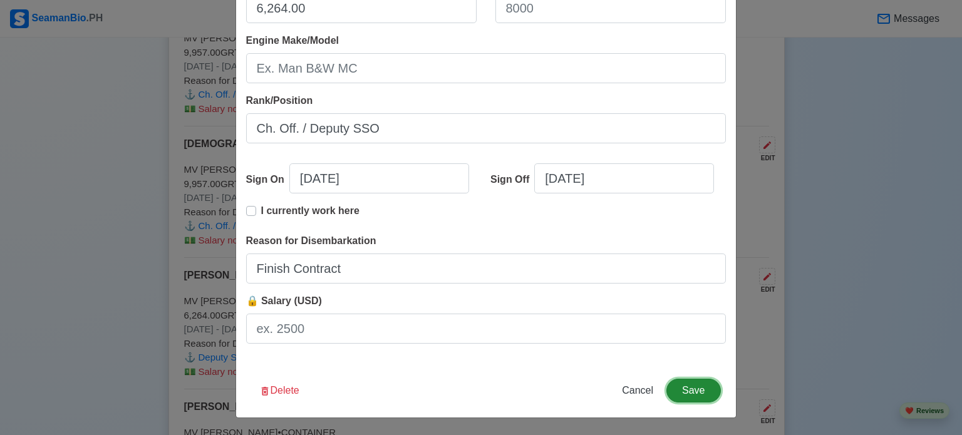
click at [689, 392] on button "Save" at bounding box center [693, 391] width 54 height 24
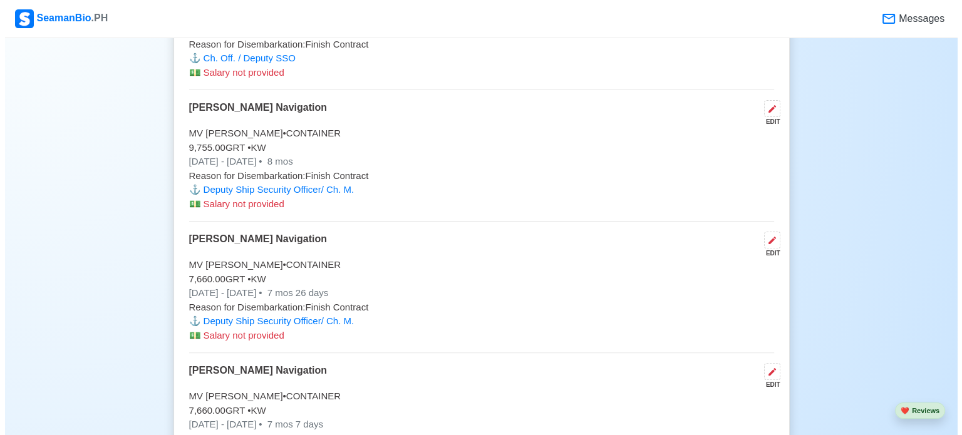
scroll to position [5090, 0]
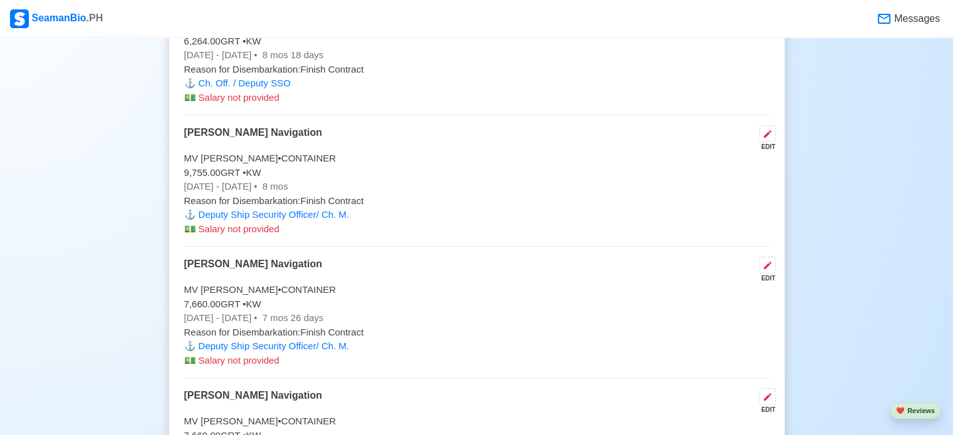
click at [290, 208] on p "⚓️ Deputy Ship Security Officer/ Ch. M." at bounding box center [476, 215] width 585 height 14
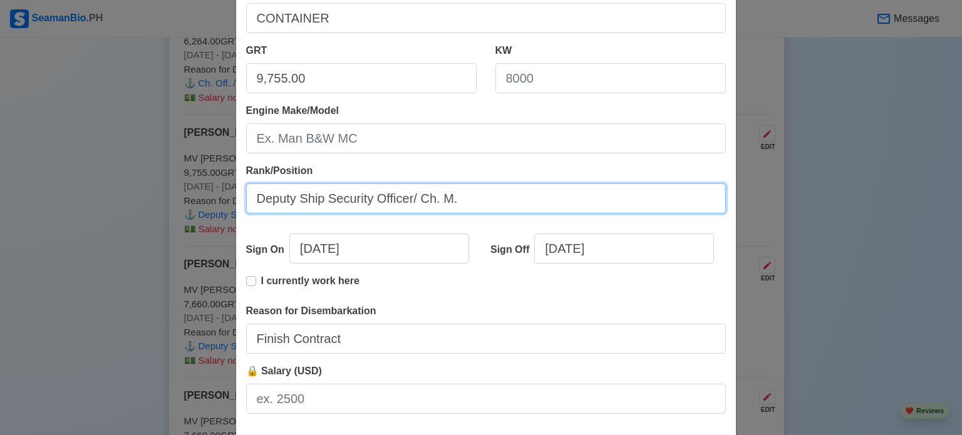
scroll to position [278, 0]
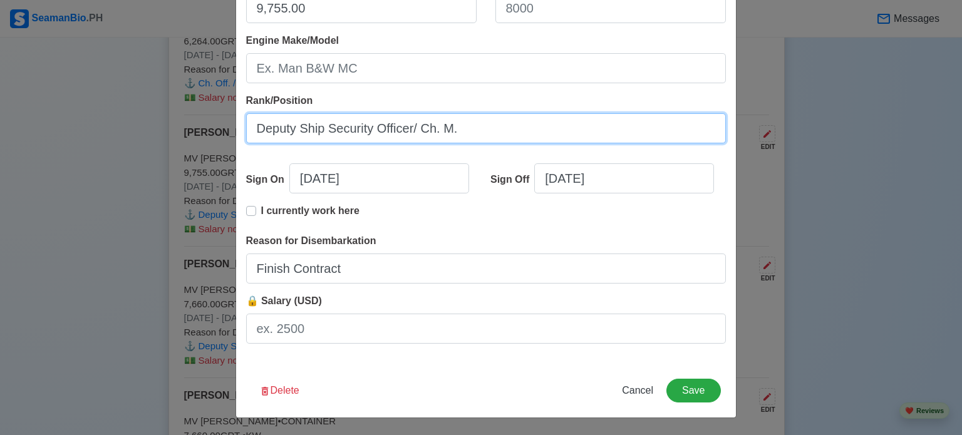
drag, startPoint x: 458, startPoint y: 413, endPoint x: 232, endPoint y: 280, distance: 262.2
click at [236, 280] on div "Shipping Agency [PERSON_NAME] Navigation Vessel Name MV [PERSON_NAME] Type CONT…" at bounding box center [486, 73] width 500 height 581
paste input "Ch. Off. / Deputy SSO"
type input "Ch. Off. / Deputy SSO"
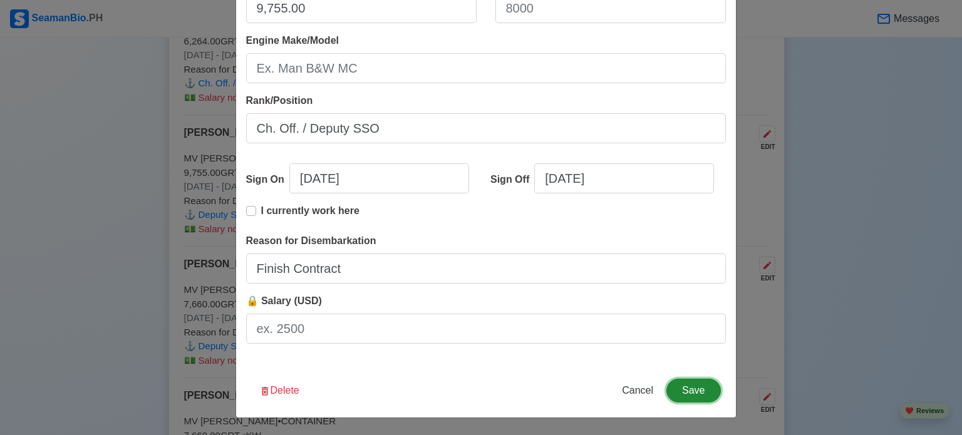
click at [688, 391] on button "Save" at bounding box center [693, 391] width 54 height 24
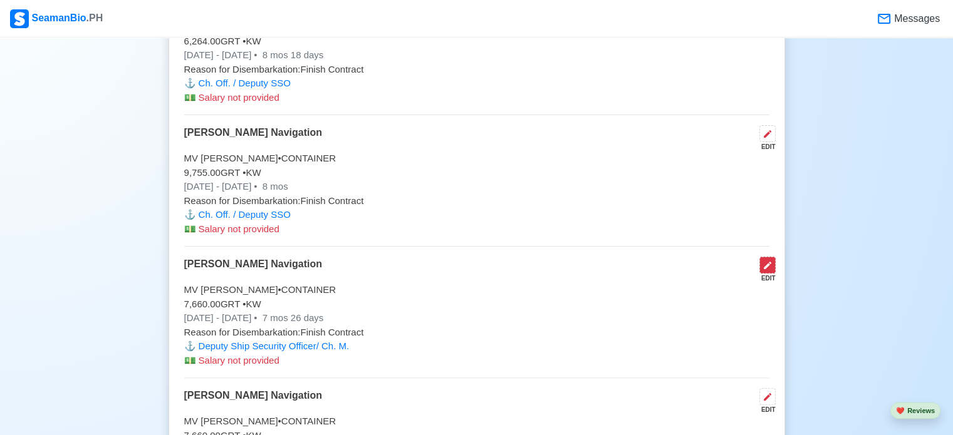
click at [764, 262] on icon at bounding box center [767, 266] width 8 height 8
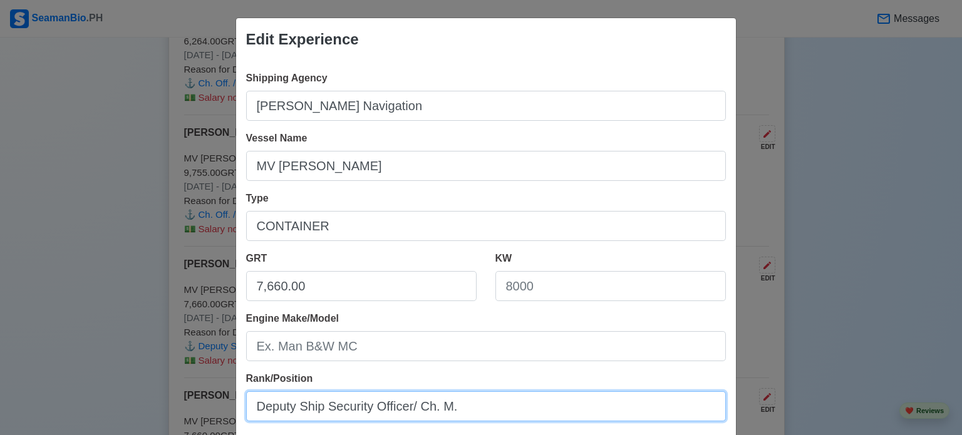
drag, startPoint x: 453, startPoint y: 408, endPoint x: 235, endPoint y: 406, distance: 217.3
click at [236, 406] on div "Shipping Agency [PERSON_NAME] Navigation Vessel Name MV [PERSON_NAME] Type CONT…" at bounding box center [486, 351] width 500 height 581
paste input "Ch. Off. / Deputy SSO"
type input "Ch. Off. / Deputy SSO"
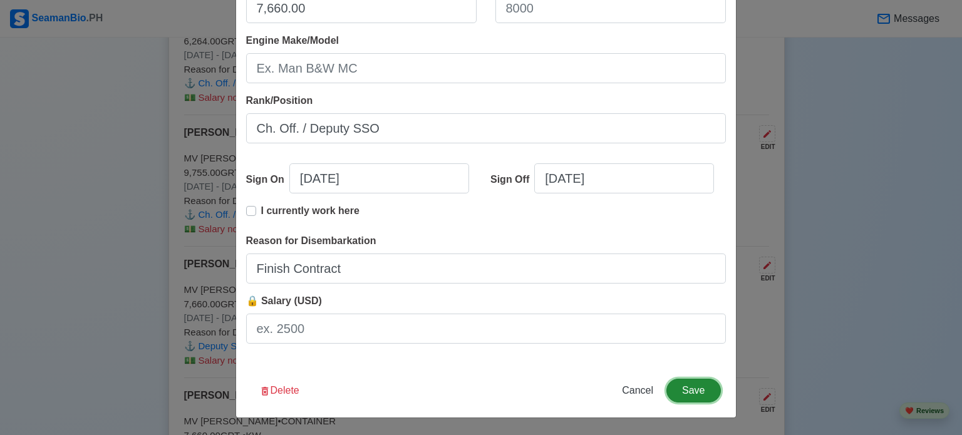
click at [689, 390] on button "Save" at bounding box center [693, 391] width 54 height 24
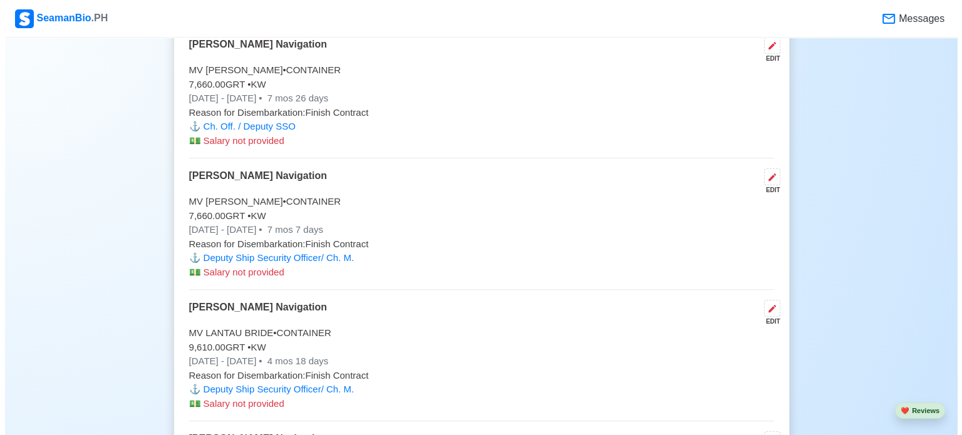
scroll to position [5314, 0]
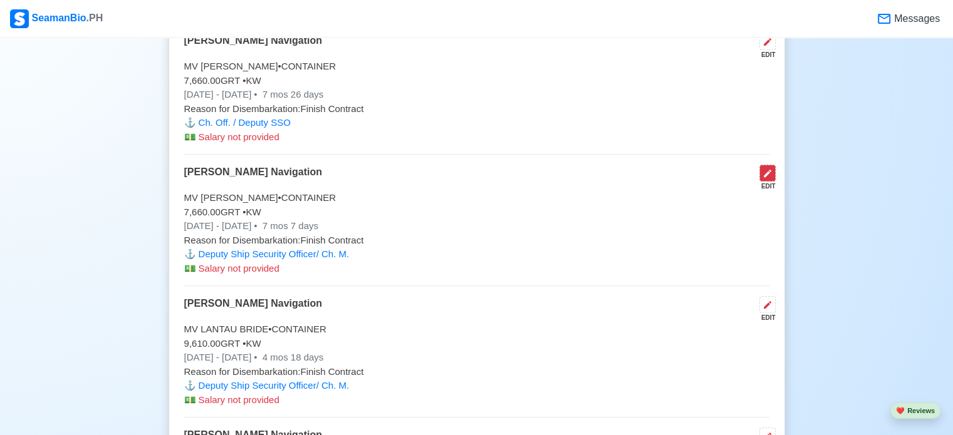
click at [767, 168] on icon at bounding box center [767, 173] width 10 height 10
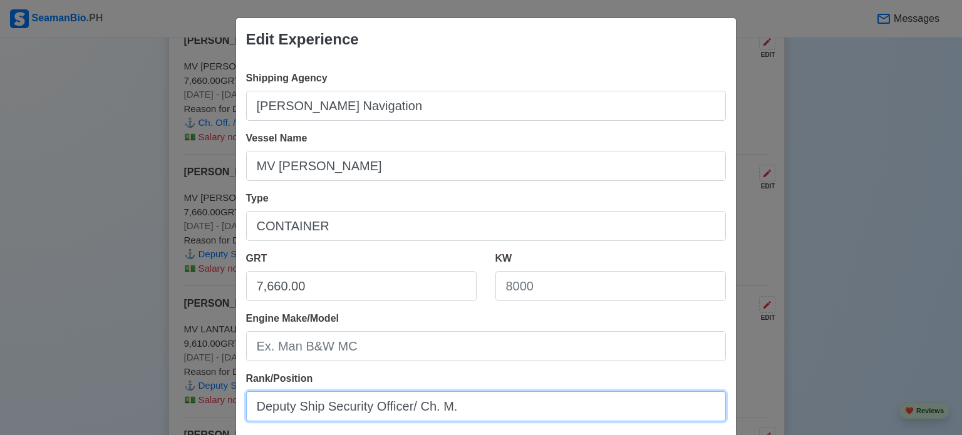
drag, startPoint x: 458, startPoint y: 409, endPoint x: 248, endPoint y: 415, distance: 210.5
click at [248, 415] on input "Deputy Ship Security Officer/ Ch. M." at bounding box center [486, 406] width 480 height 30
paste input "Ch. Off. / Deputy SSO"
type input "Ch. Off. / Deputy SSO"
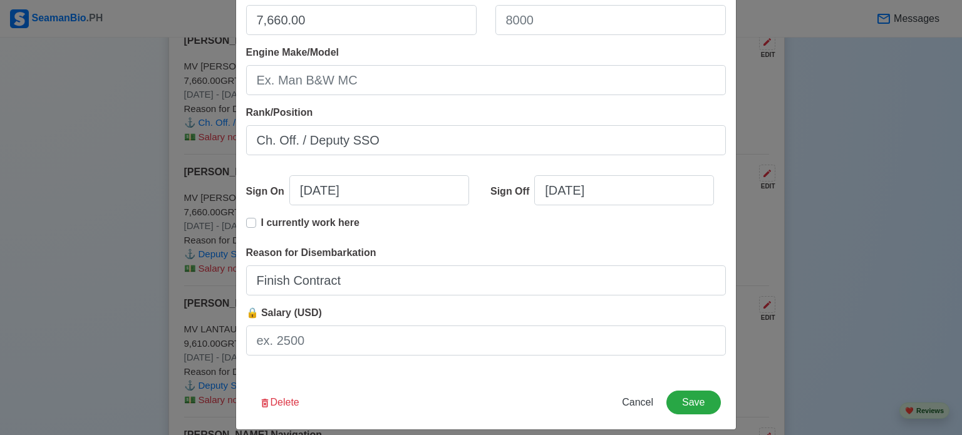
scroll to position [278, 0]
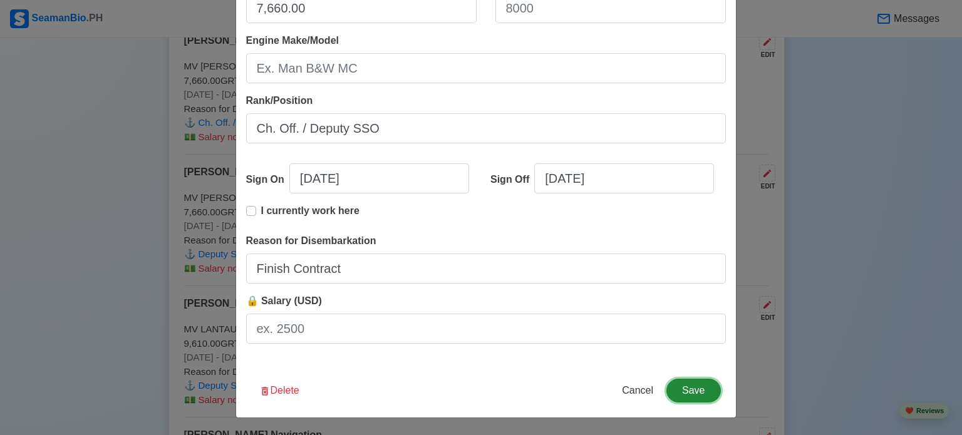
click at [687, 385] on button "Save" at bounding box center [693, 391] width 54 height 24
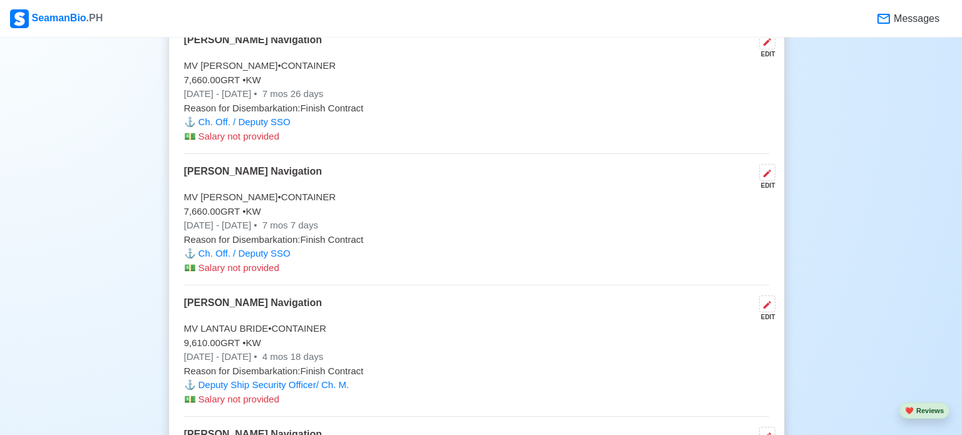
scroll to position [5312, 0]
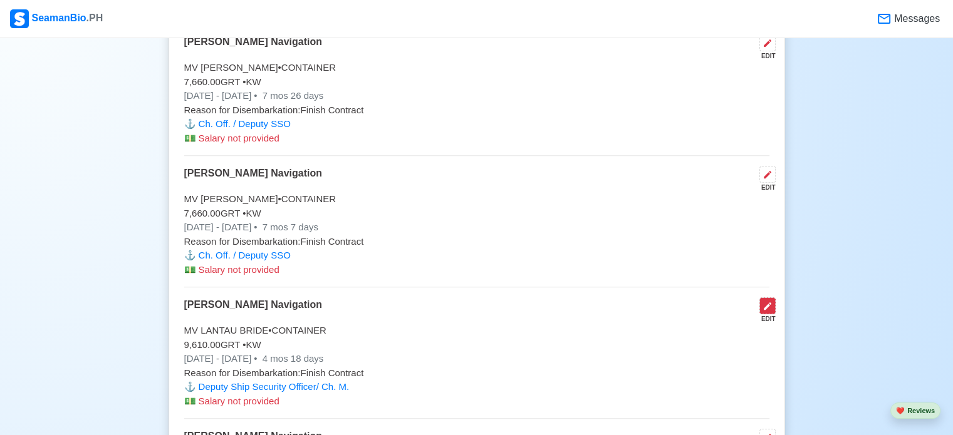
click at [765, 302] on icon at bounding box center [767, 306] width 8 height 8
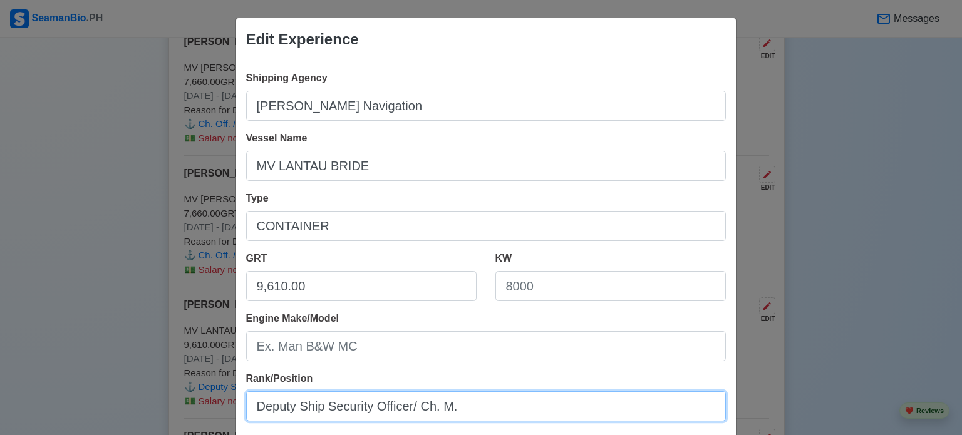
drag, startPoint x: 452, startPoint y: 408, endPoint x: 239, endPoint y: 413, distance: 213.0
click at [239, 413] on div "Shipping Agency [PERSON_NAME] Navigation Vessel Name MV LANTAU BRIDE Type CONTA…" at bounding box center [486, 351] width 500 height 581
paste input "Ch. Off. / Deputy SSO"
type input "Ch. Off. / Deputy SSO"
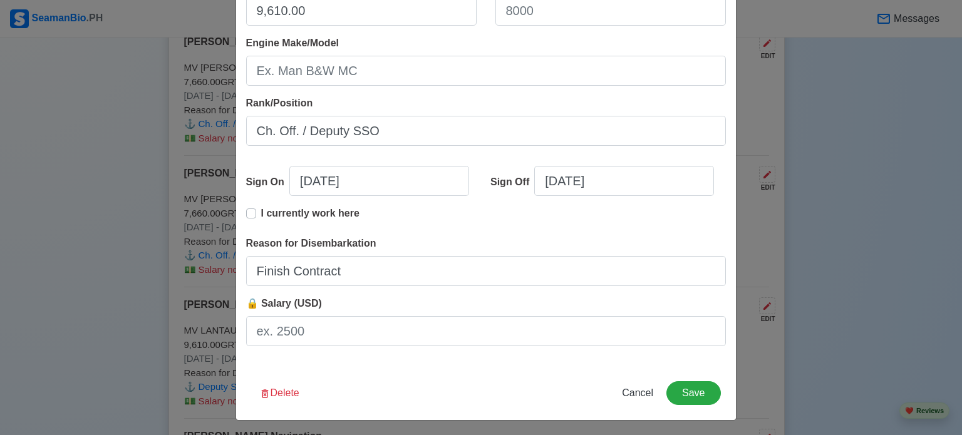
scroll to position [278, 0]
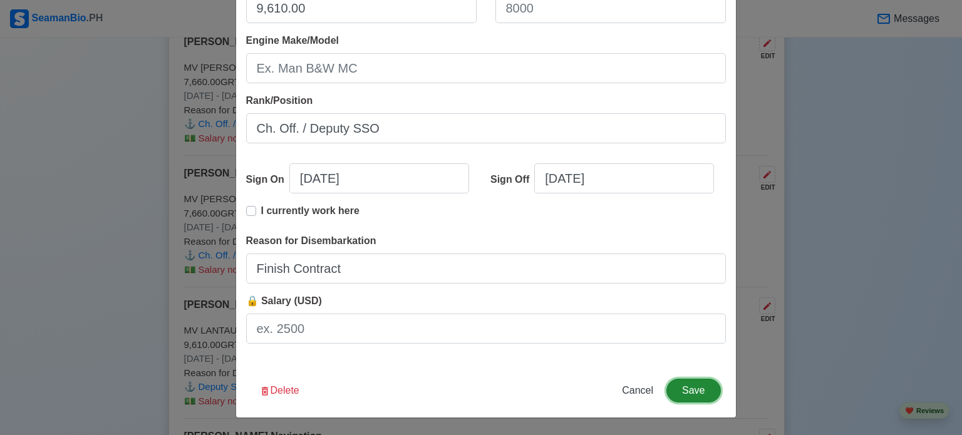
click at [688, 387] on button "Save" at bounding box center [693, 391] width 54 height 24
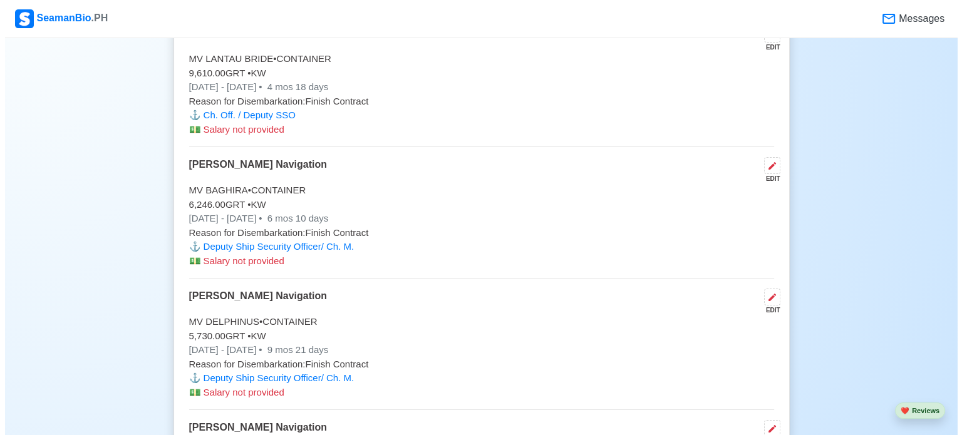
scroll to position [5586, 0]
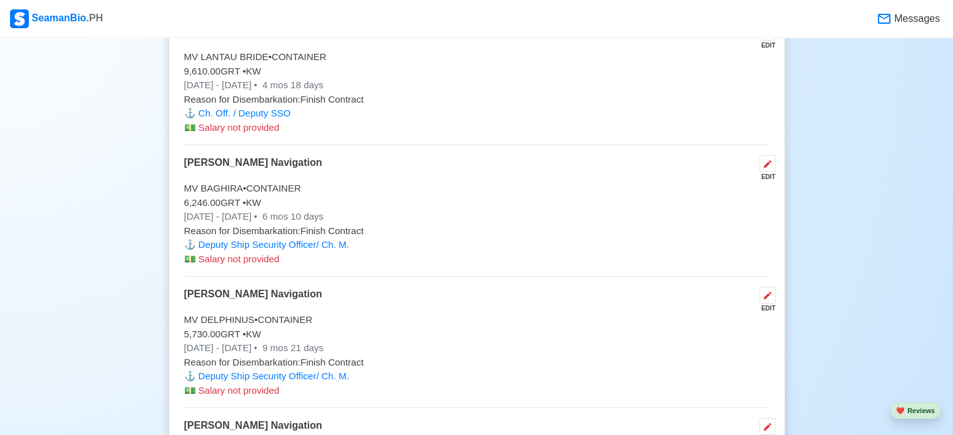
click at [313, 238] on p "⚓️ Deputy Ship Security Officer/ Ch. M." at bounding box center [476, 245] width 585 height 14
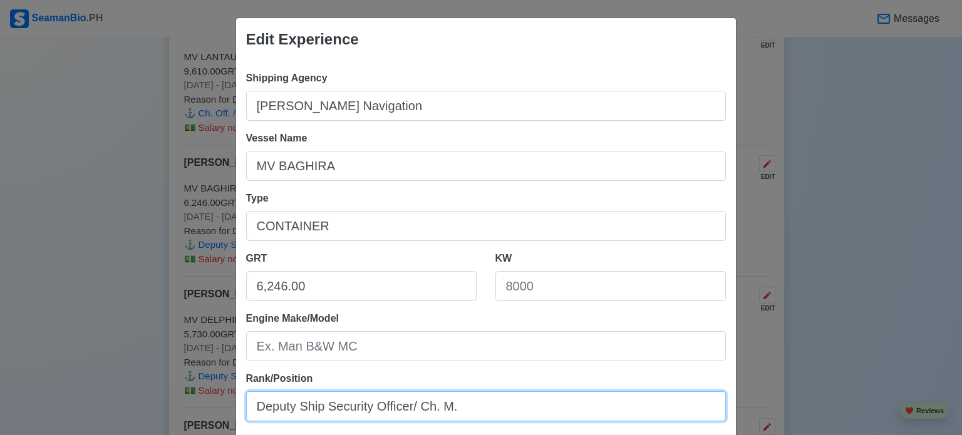
drag, startPoint x: 457, startPoint y: 405, endPoint x: 230, endPoint y: 414, distance: 227.5
click at [235, 414] on div "Edit Experience Shipping Agency [PERSON_NAME] Navigation Vessel Name MV BAGHIRA…" at bounding box center [485, 357] width 501 height 679
paste input "Ch. Off. / Deputy SSO"
type input "Ch. Off. / Deputy SSO"
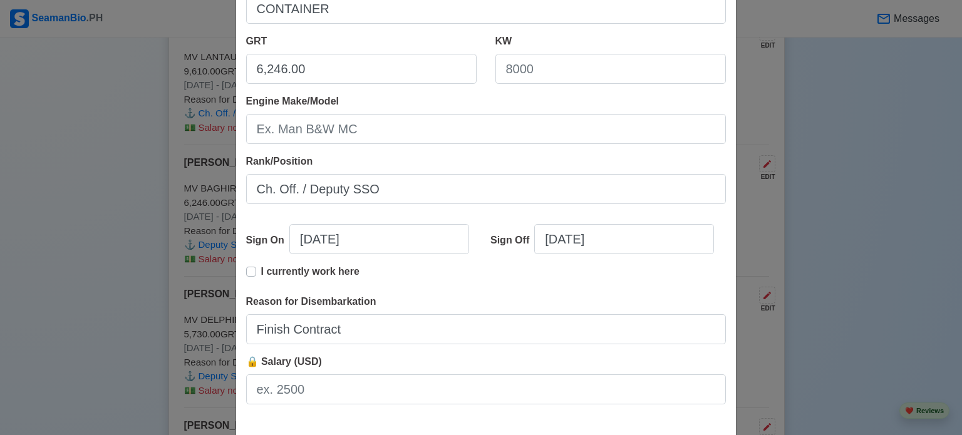
scroll to position [276, 0]
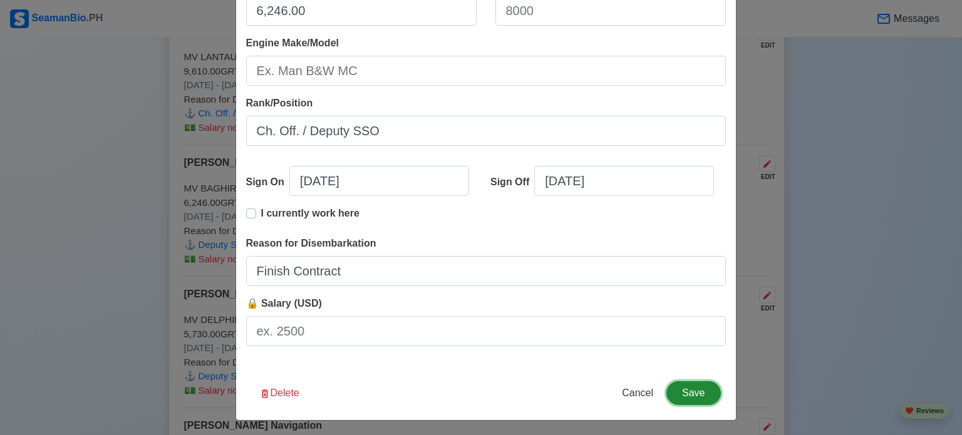
click at [689, 395] on button "Save" at bounding box center [693, 393] width 54 height 24
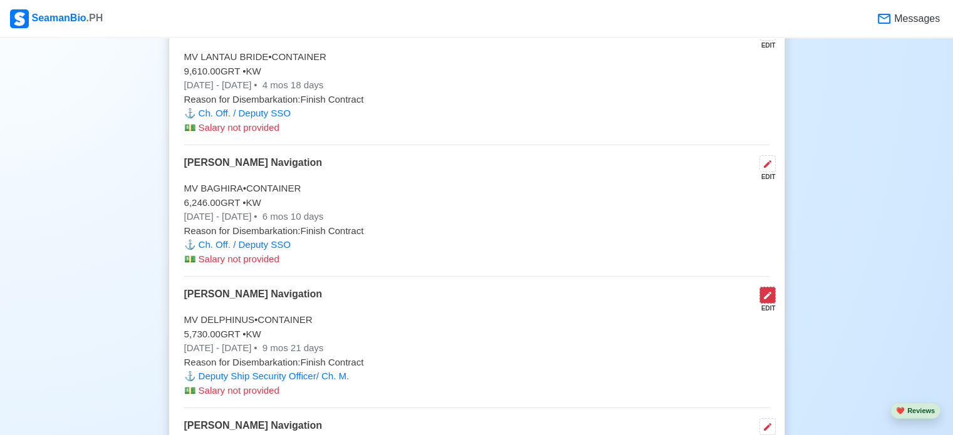
click at [767, 291] on icon at bounding box center [767, 296] width 10 height 10
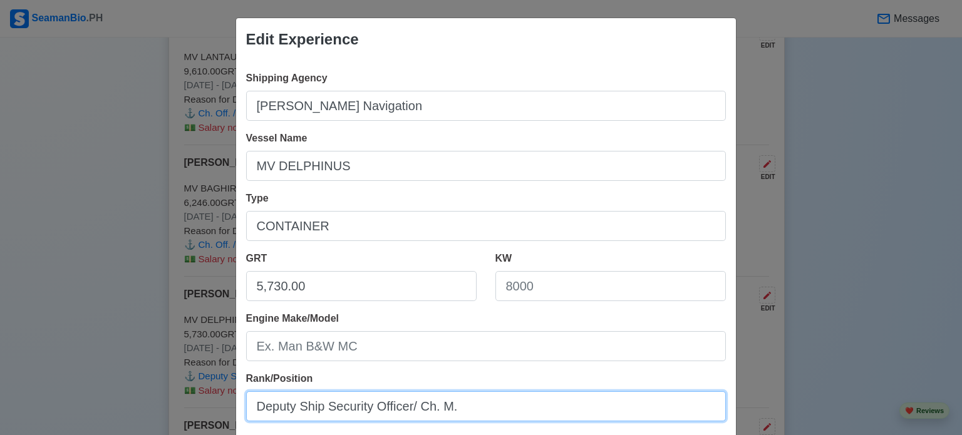
drag, startPoint x: 454, startPoint y: 408, endPoint x: 240, endPoint y: 422, distance: 214.0
click at [240, 422] on div "Shipping Agency [PERSON_NAME] Navigation Vessel Name MV DELPHINUS Type CONTAINE…" at bounding box center [486, 351] width 500 height 581
paste input "Ch. Off. / Deputy SSO"
type input "Ch. Off. / Deputy SSO"
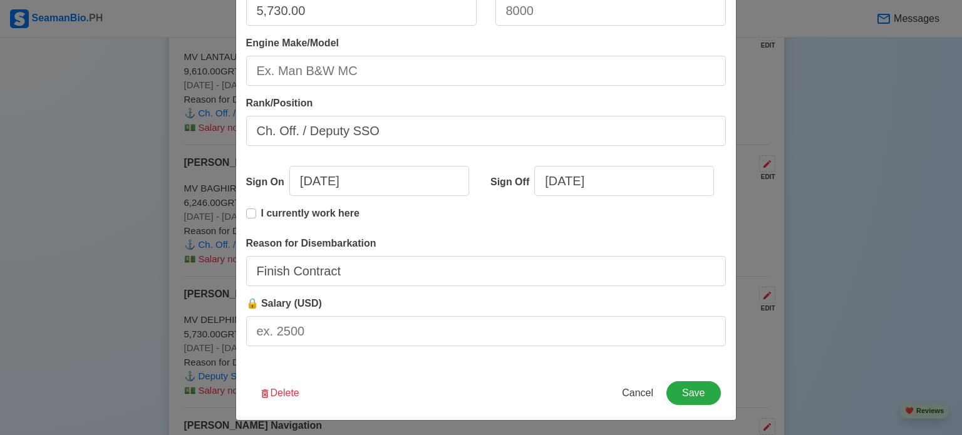
scroll to position [278, 0]
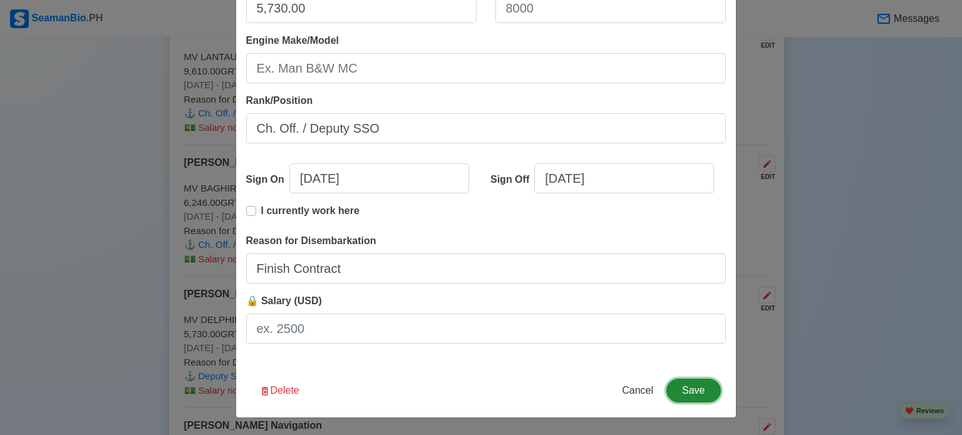
click at [689, 392] on button "Save" at bounding box center [693, 391] width 54 height 24
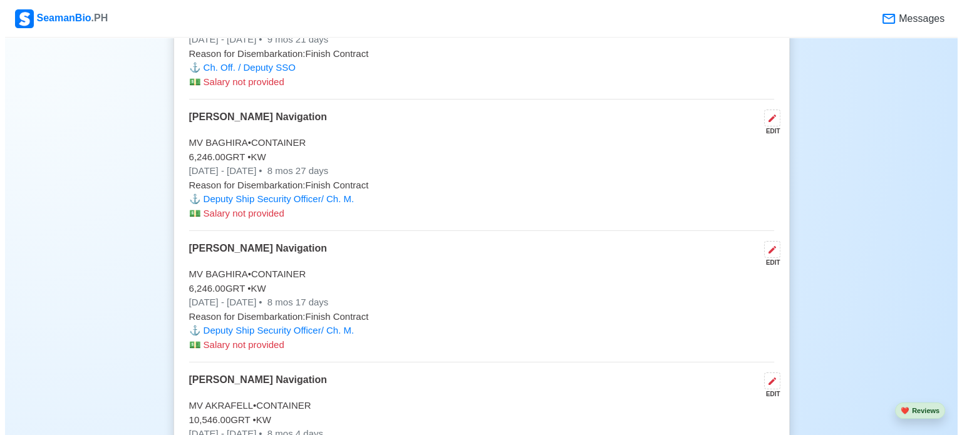
scroll to position [5910, 0]
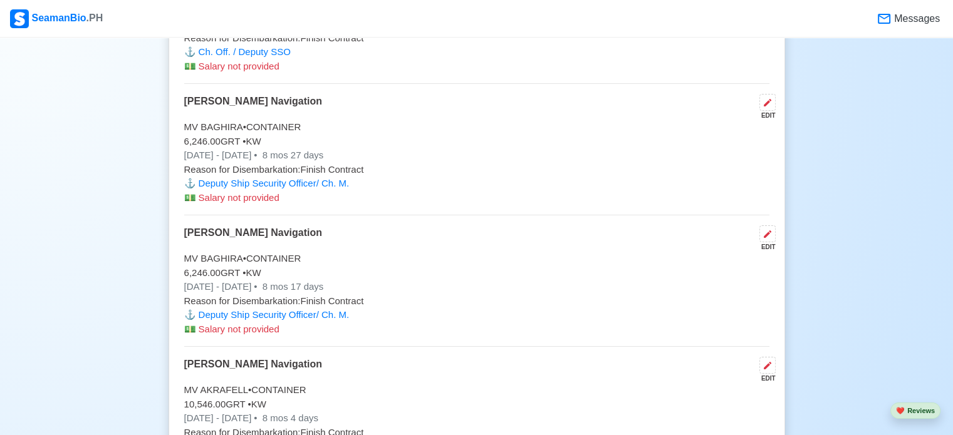
click at [312, 177] on p "⚓️ Deputy Ship Security Officer/ Ch. M." at bounding box center [476, 184] width 585 height 14
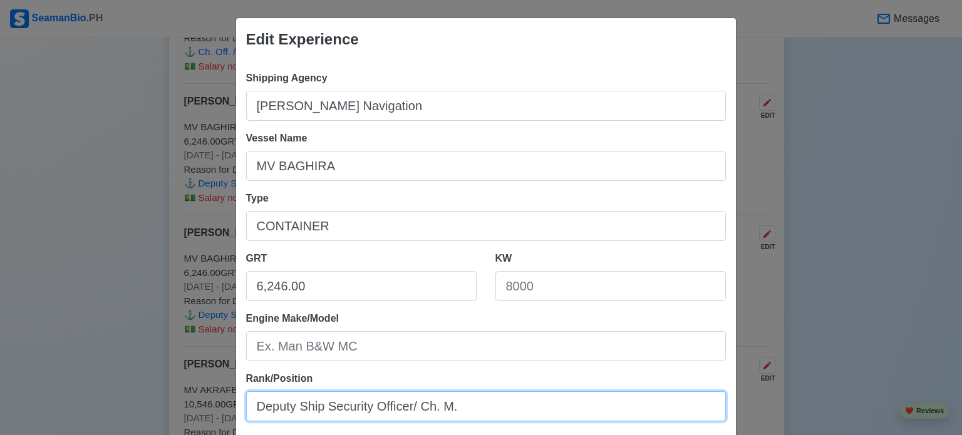
drag, startPoint x: 471, startPoint y: 410, endPoint x: 233, endPoint y: 403, distance: 238.1
click at [236, 403] on div "Shipping Agency [PERSON_NAME] Navigation Vessel Name MV BAGHIRA Type CONTAINER …" at bounding box center [486, 351] width 500 height 581
paste input "Ch. Off. / Deputy SSO"
type input "Ch. Off. / Deputy SSO"
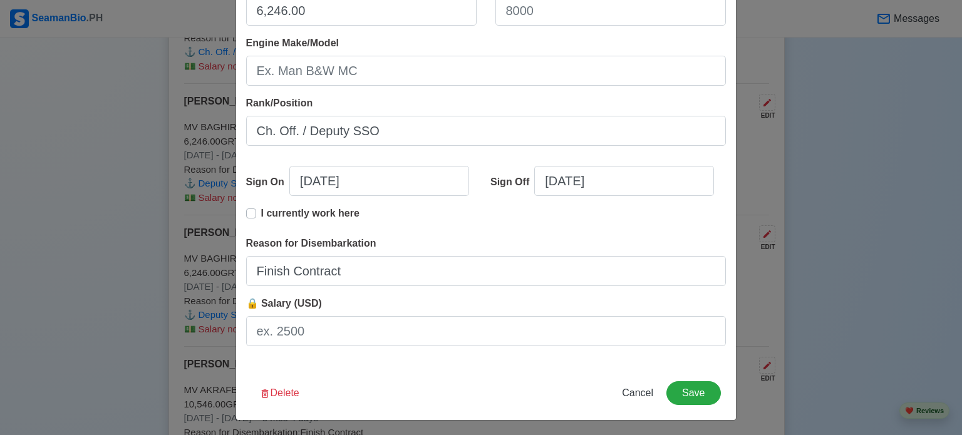
scroll to position [278, 0]
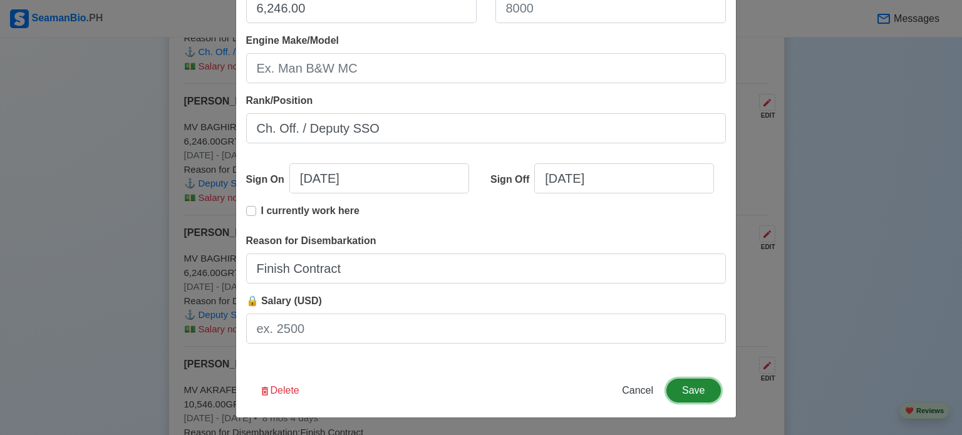
click at [692, 392] on button "Save" at bounding box center [693, 391] width 54 height 24
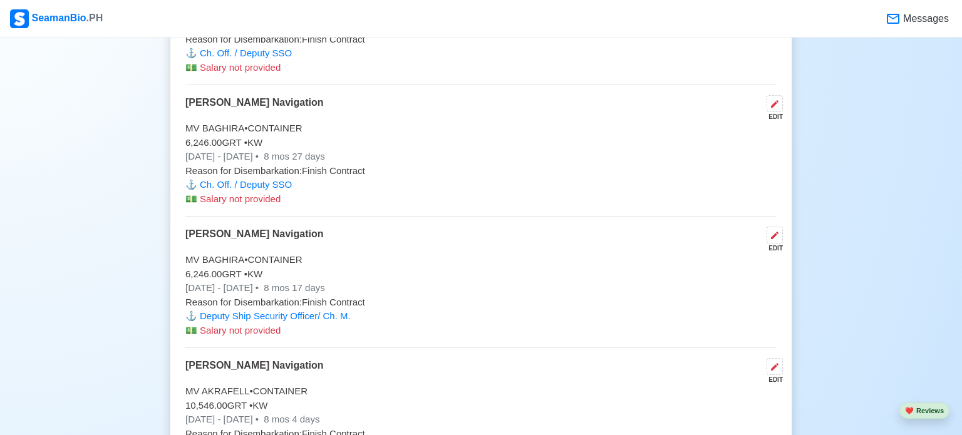
scroll to position [5910, 0]
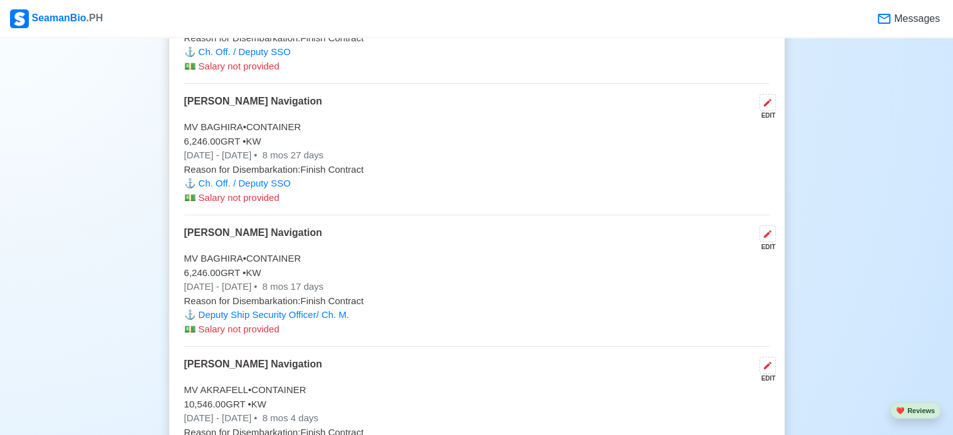
click at [296, 308] on p "⚓️ Deputy Ship Security Officer/ Ch. M." at bounding box center [476, 315] width 585 height 14
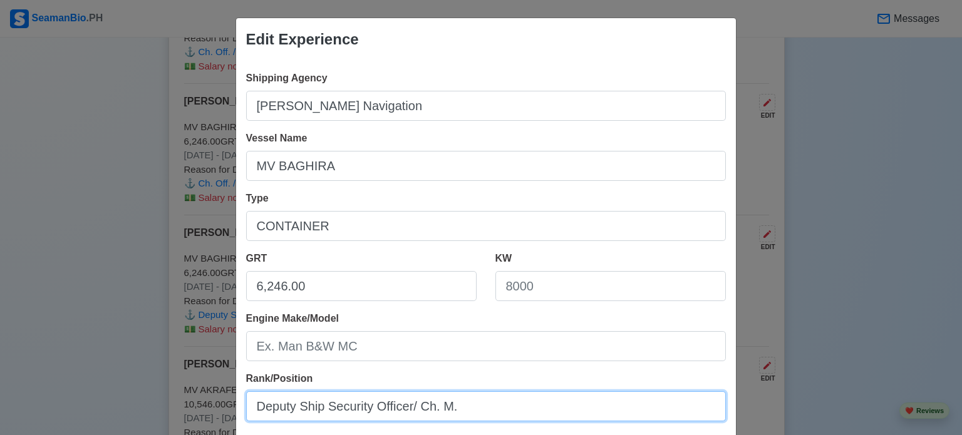
drag, startPoint x: 463, startPoint y: 408, endPoint x: 240, endPoint y: 416, distance: 223.1
click at [240, 416] on div "Shipping Agency [PERSON_NAME] Navigation Vessel Name MV BAGHIRA Type CONTAINER …" at bounding box center [486, 351] width 500 height 581
paste input "Ch. Off. / Deputy SSO"
type input "Ch. Off. / Deputy SSO"
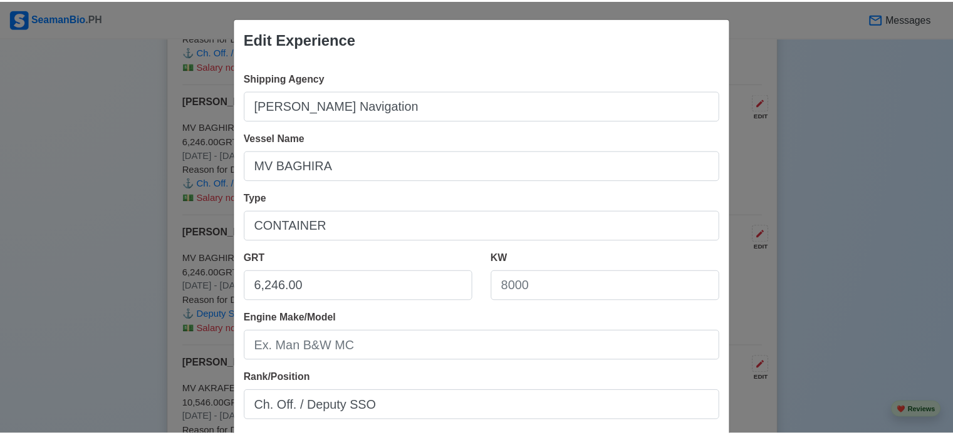
scroll to position [278, 0]
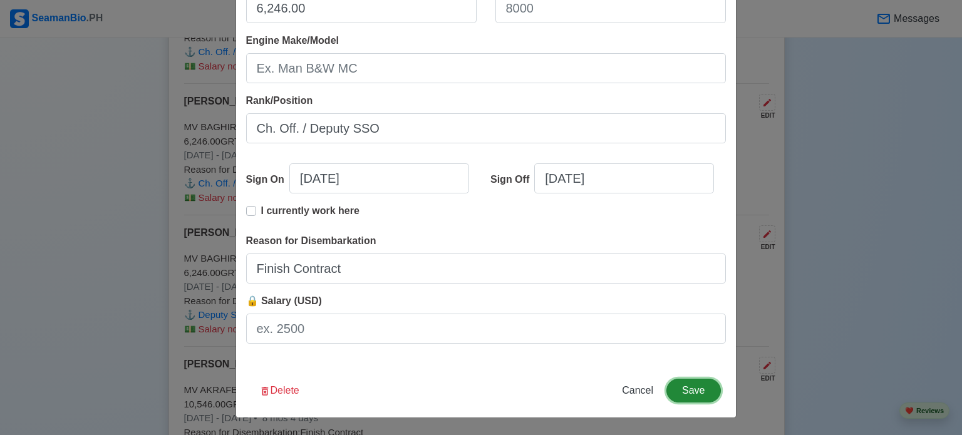
click at [697, 390] on button "Save" at bounding box center [693, 391] width 54 height 24
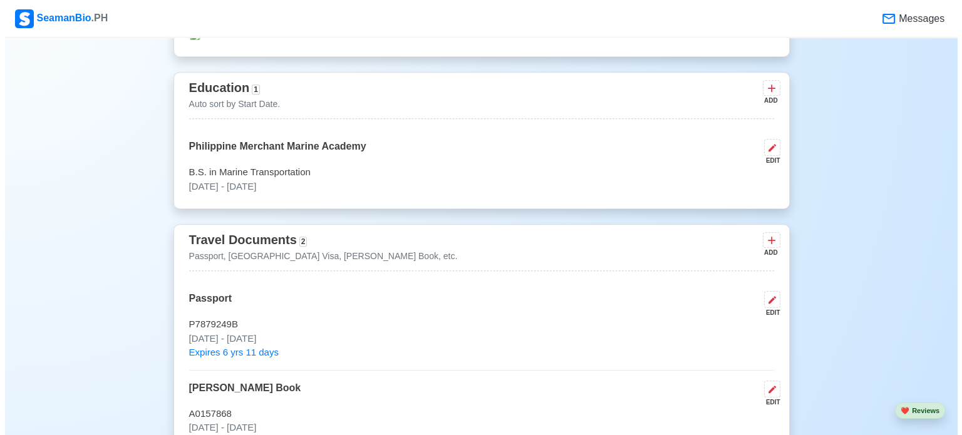
scroll to position [0, 0]
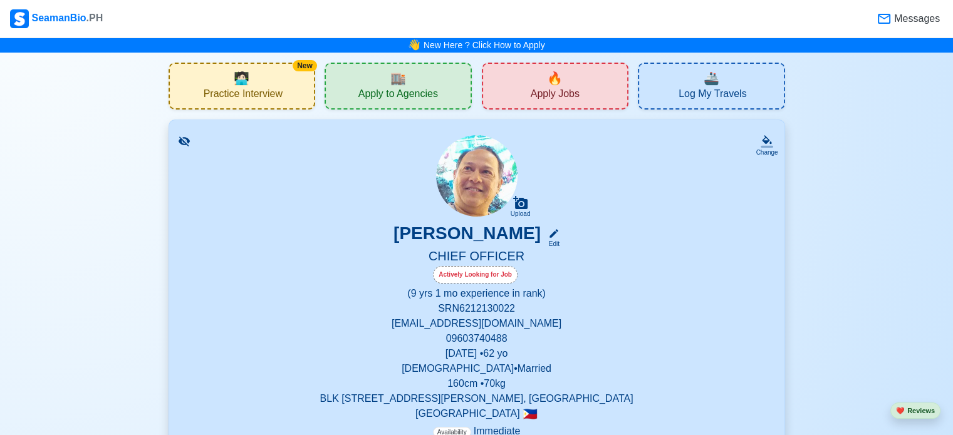
click at [229, 90] on span "Practice Interview" at bounding box center [243, 96] width 79 height 16
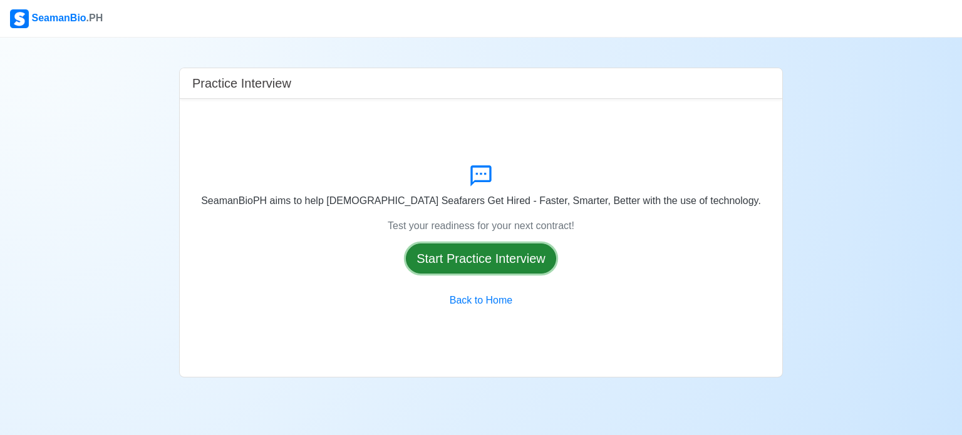
click at [483, 255] on button "Start Practice Interview" at bounding box center [481, 259] width 150 height 30
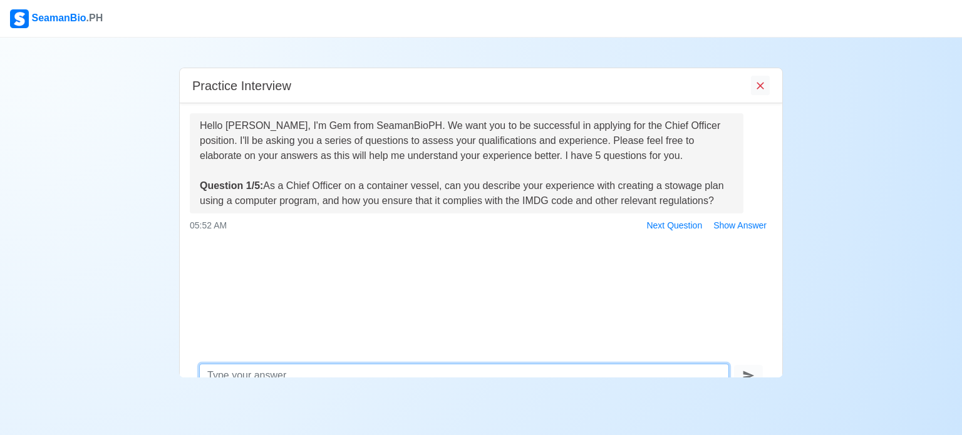
scroll to position [21, 0]
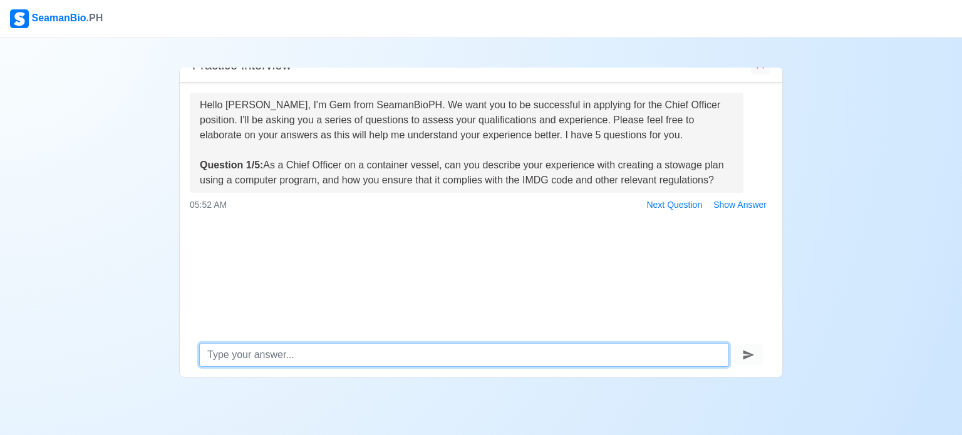
click at [311, 361] on textarea at bounding box center [464, 355] width 530 height 24
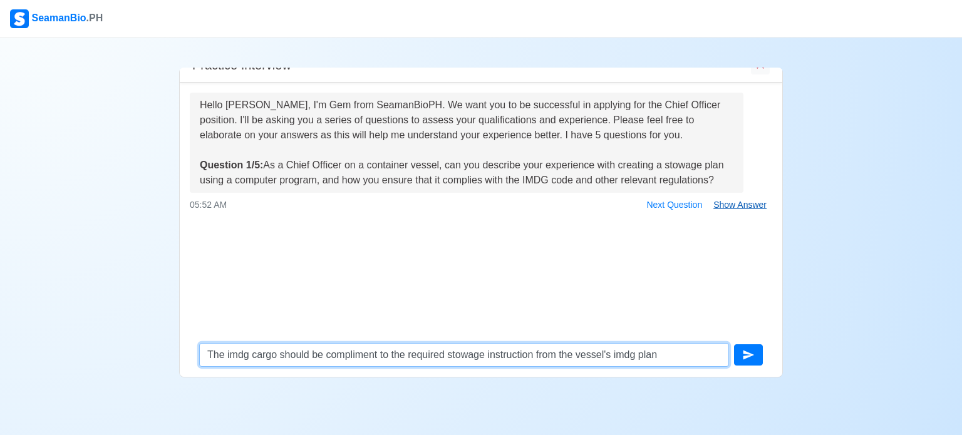
type textarea "The imdg cargo should be compliment to the required stowage instruction from th…"
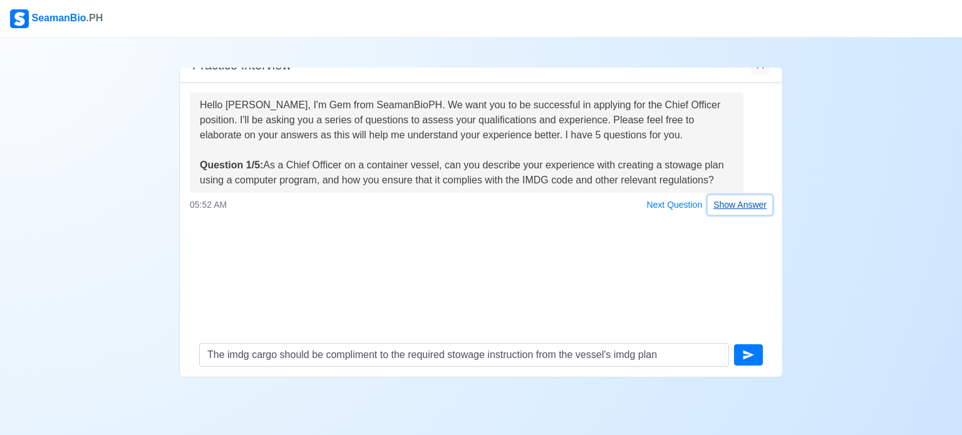
click at [735, 207] on button "Show Answer" at bounding box center [740, 204] width 65 height 19
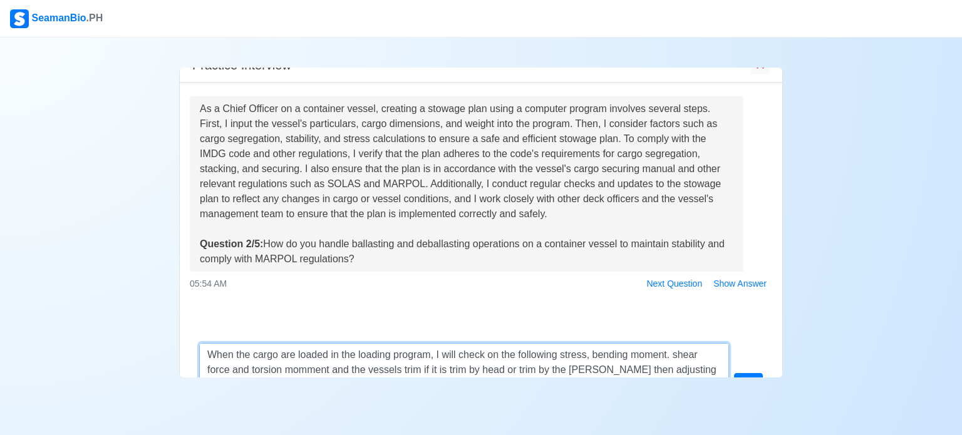
scroll to position [35, 0]
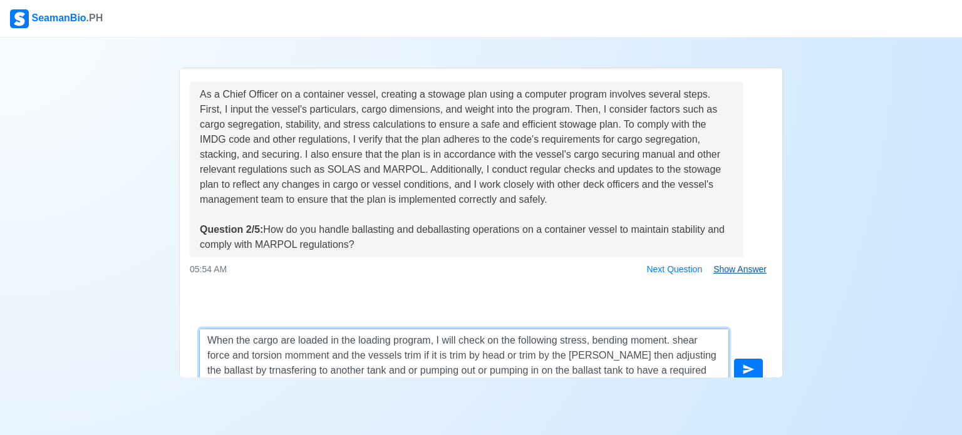
type textarea "When the cargo are loaded in the loading program, I will check on the following…"
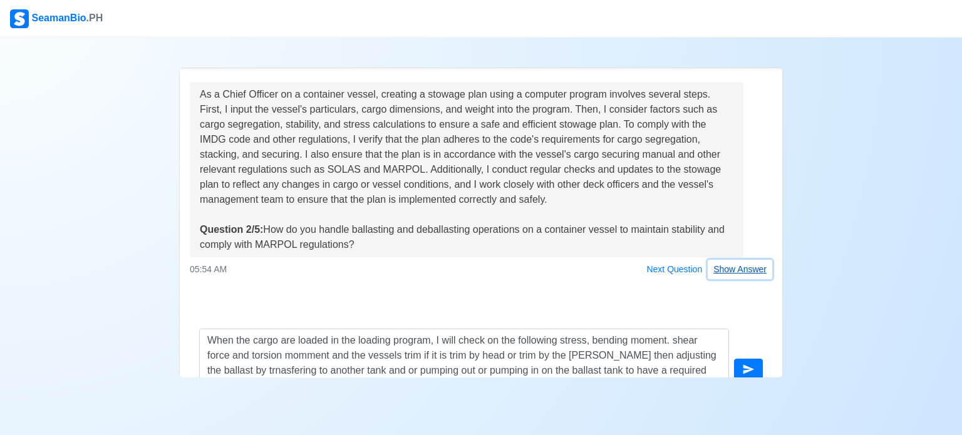
click at [721, 272] on button "Show Answer" at bounding box center [740, 269] width 65 height 19
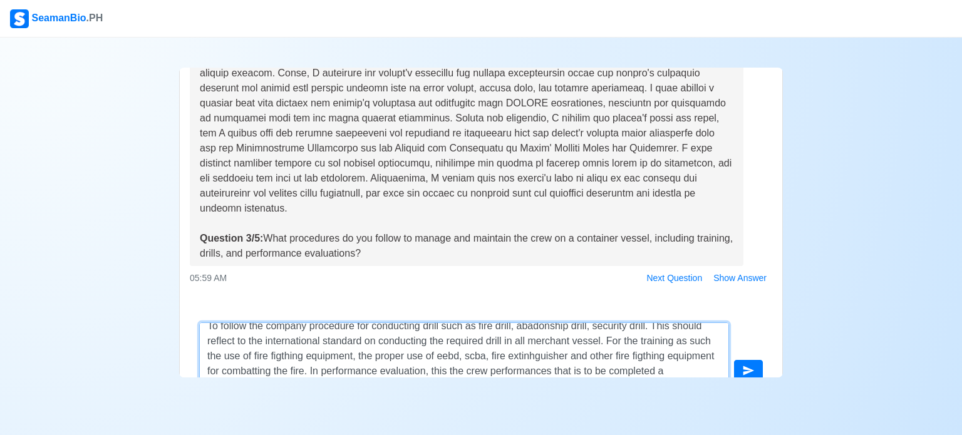
scroll to position [23, 0]
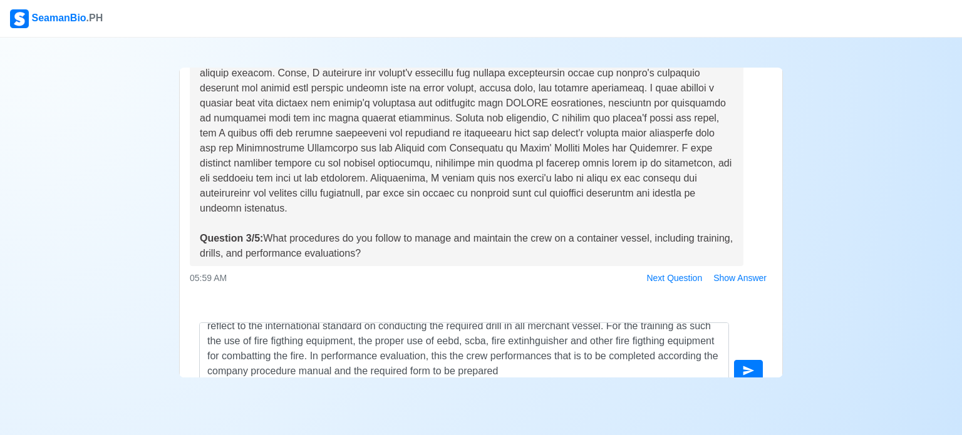
click at [901, 232] on div "Practice Interview Hello [PERSON_NAME], I'm Gem from SeamanBioPH. We want you t…" at bounding box center [481, 208] width 962 height 340
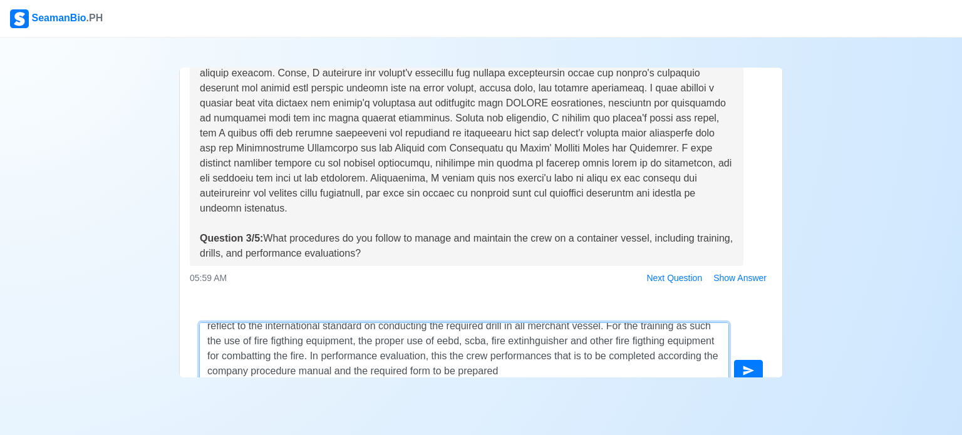
click at [571, 371] on textarea "To follow the company procedure for conducting drill such as fire drill, abadon…" at bounding box center [464, 353] width 530 height 60
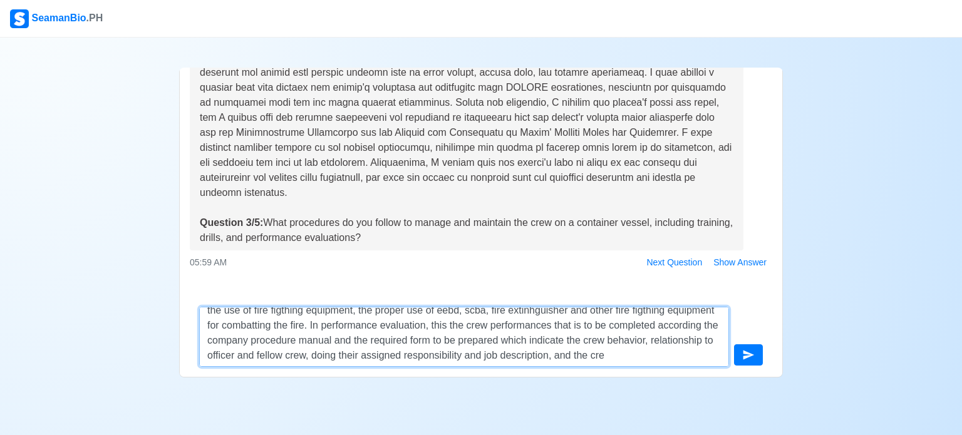
scroll to position [53, 0]
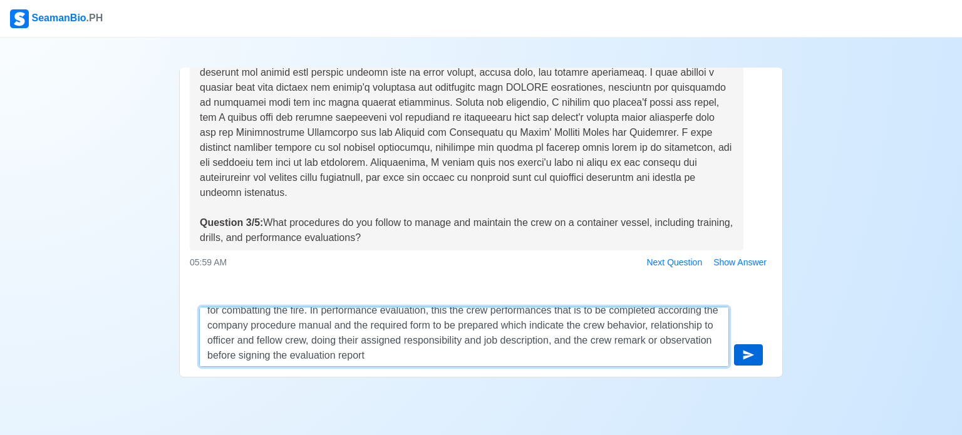
type textarea "To follow the company procedure for conducting drill such as fire drill, abadon…"
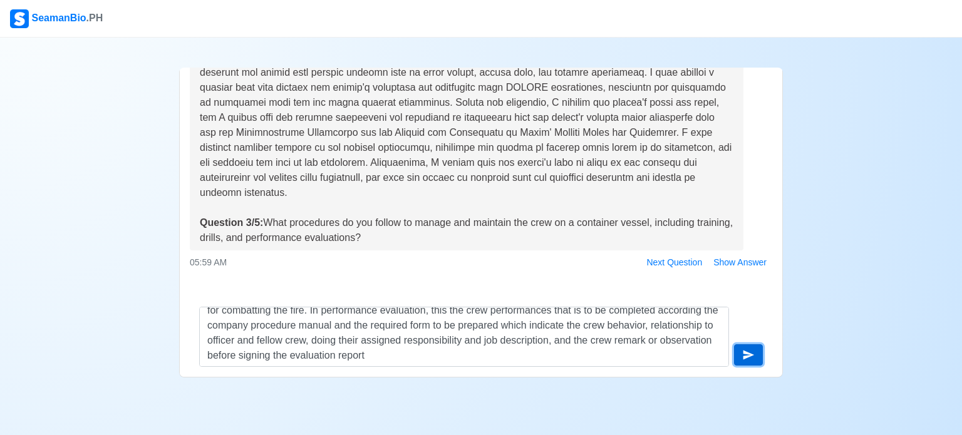
click at [741, 358] on button "submit" at bounding box center [748, 354] width 29 height 21
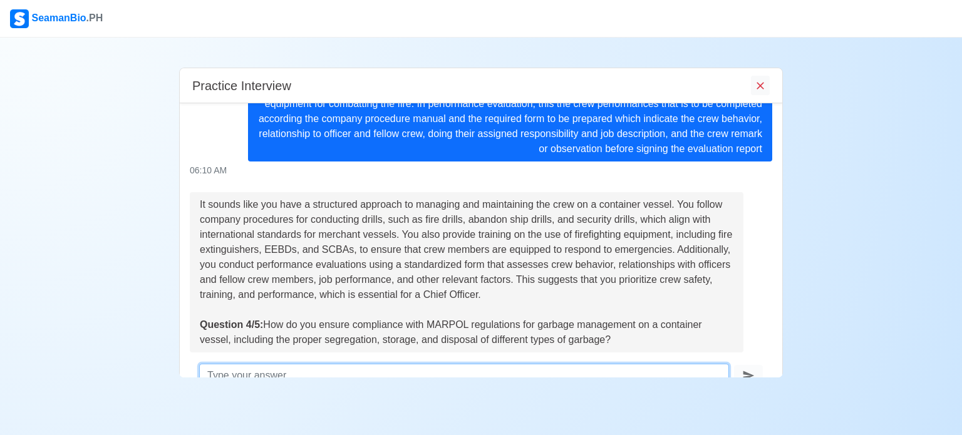
scroll to position [802, 0]
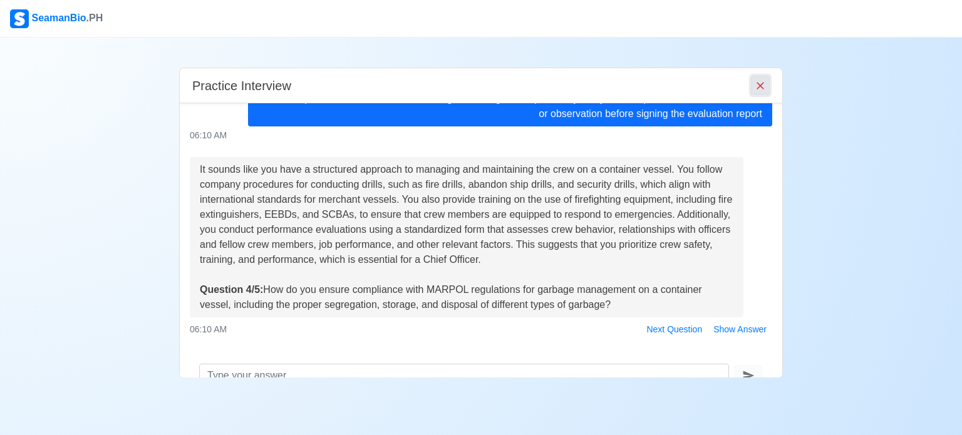
click at [762, 86] on icon "End Interview" at bounding box center [760, 86] width 8 height 8
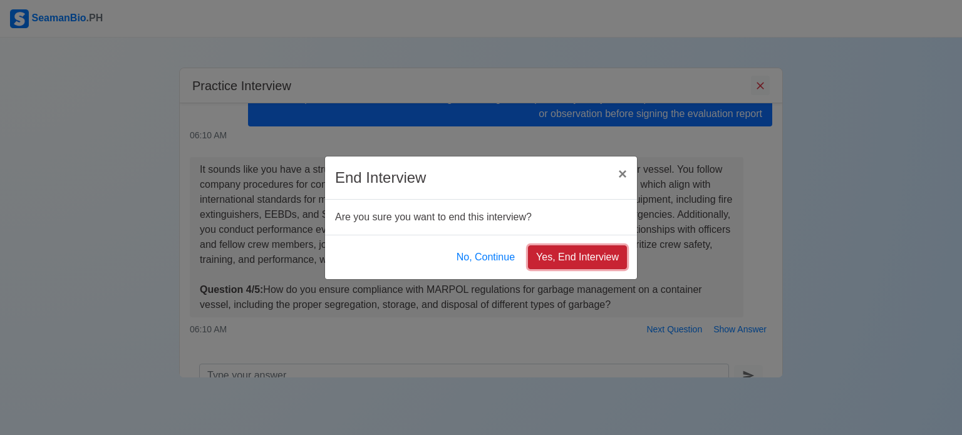
click at [583, 259] on button "Yes, End Interview" at bounding box center [577, 257] width 99 height 24
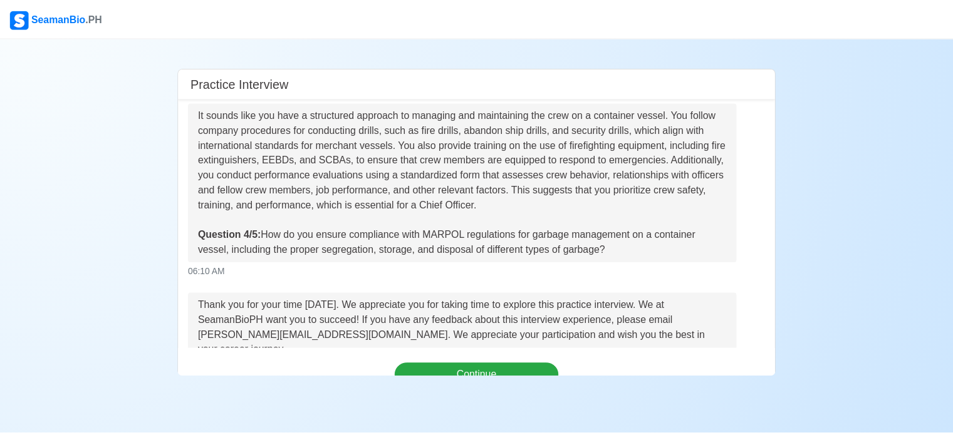
scroll to position [928, 0]
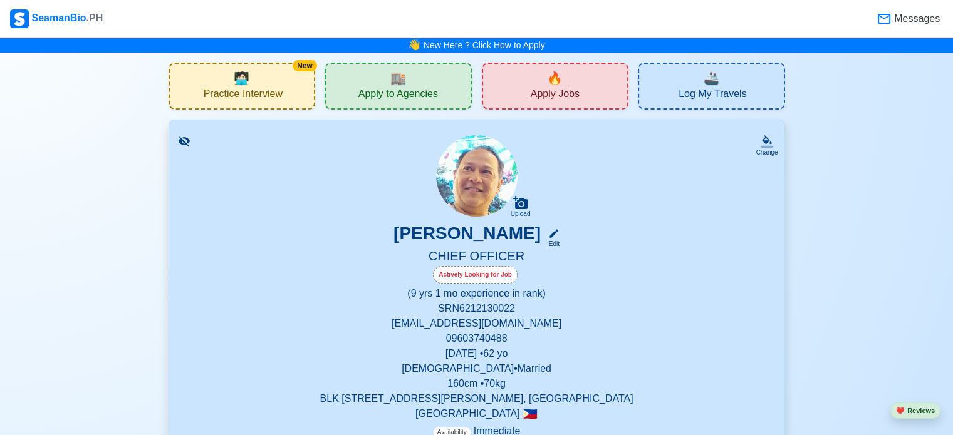
click at [886, 24] on icon at bounding box center [883, 18] width 15 height 15
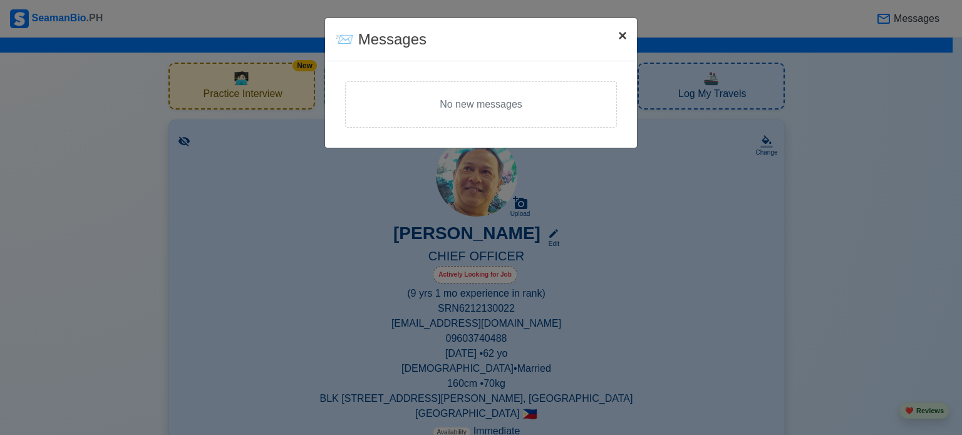
click at [625, 38] on span "×" at bounding box center [622, 35] width 9 height 17
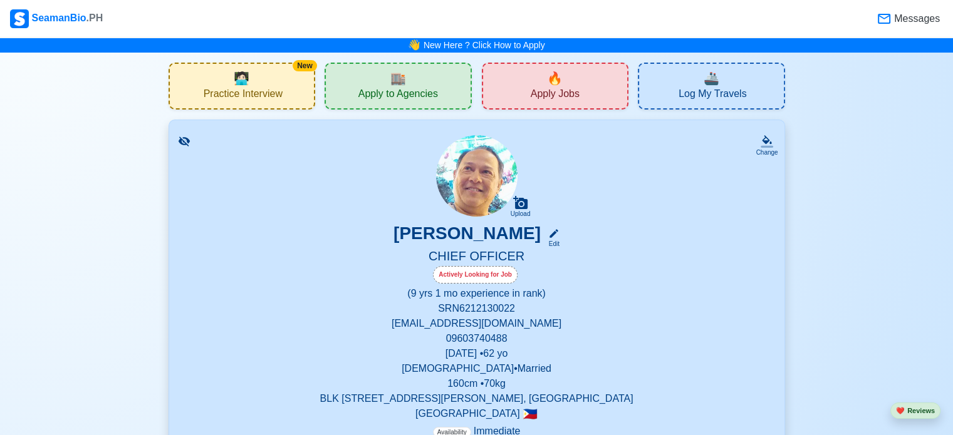
click at [542, 88] on span "Apply Jobs" at bounding box center [554, 96] width 49 height 16
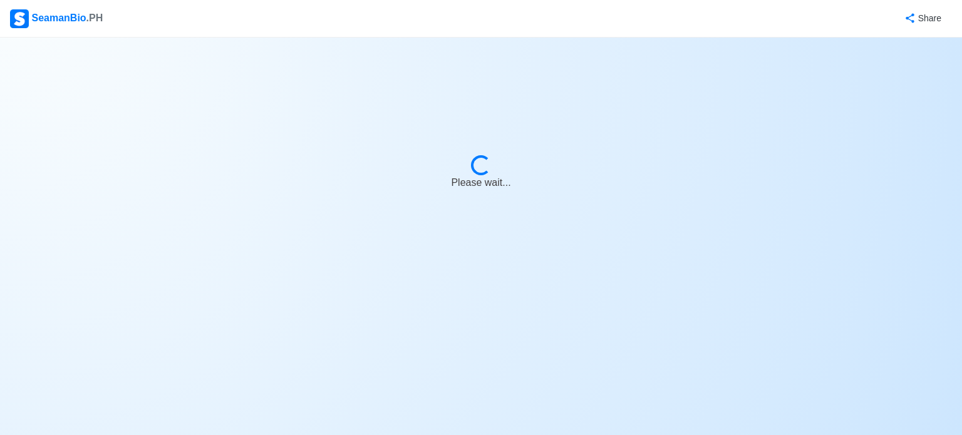
select select "Chief Officer"
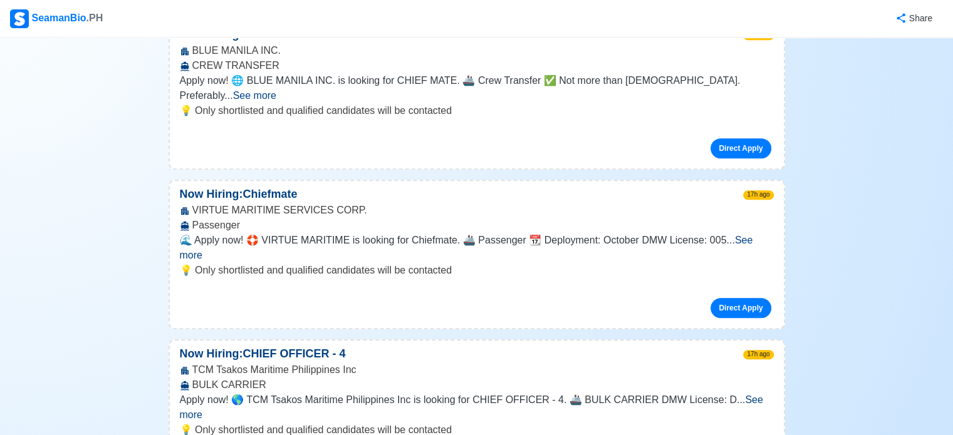
scroll to position [701, 0]
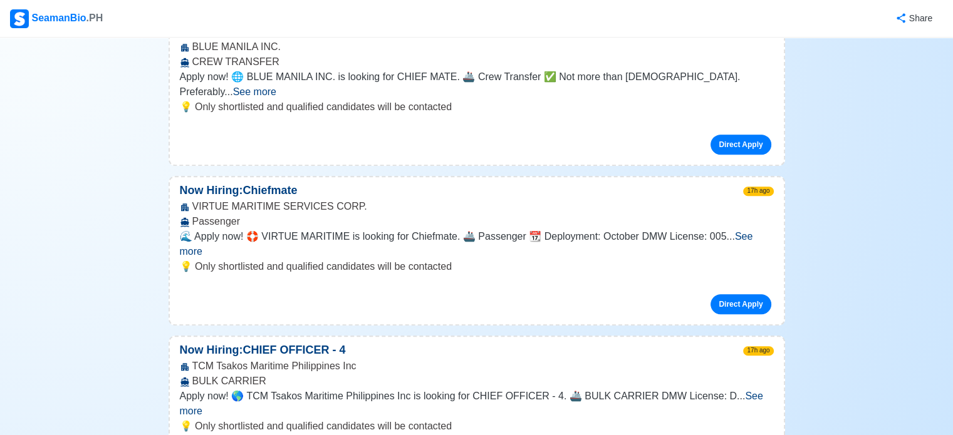
click at [753, 231] on span "See more" at bounding box center [466, 244] width 573 height 26
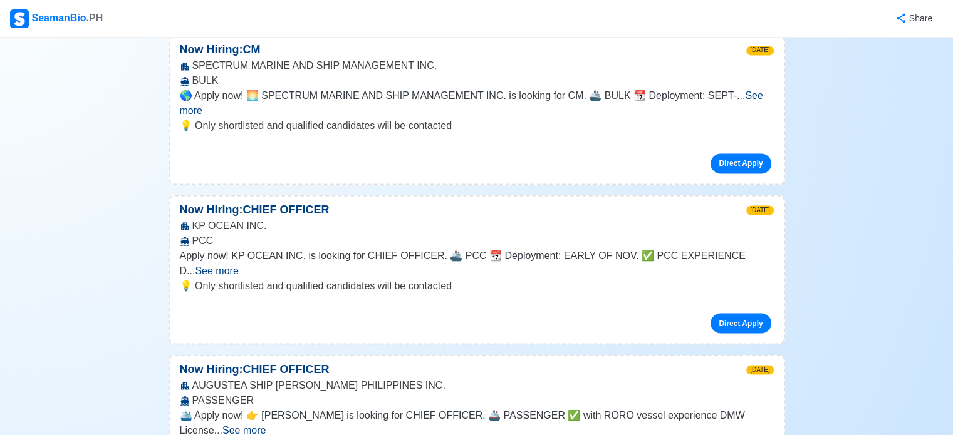
scroll to position [2204, 0]
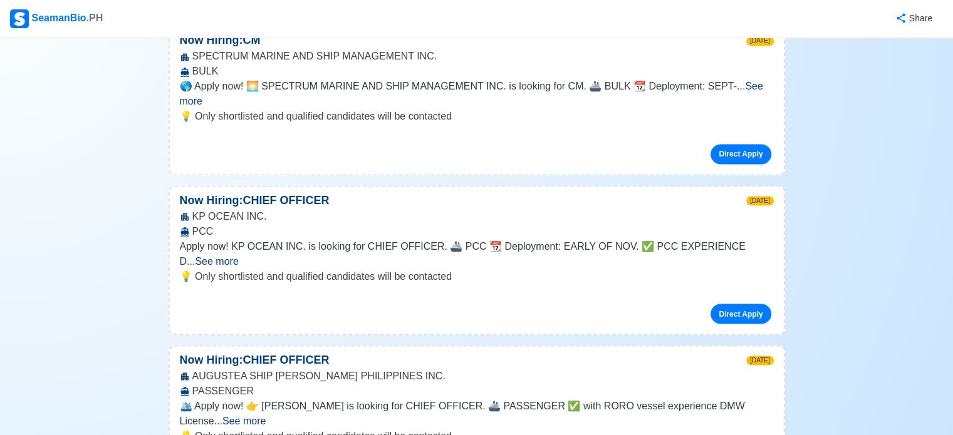
click at [266, 415] on span "See more" at bounding box center [243, 420] width 43 height 11
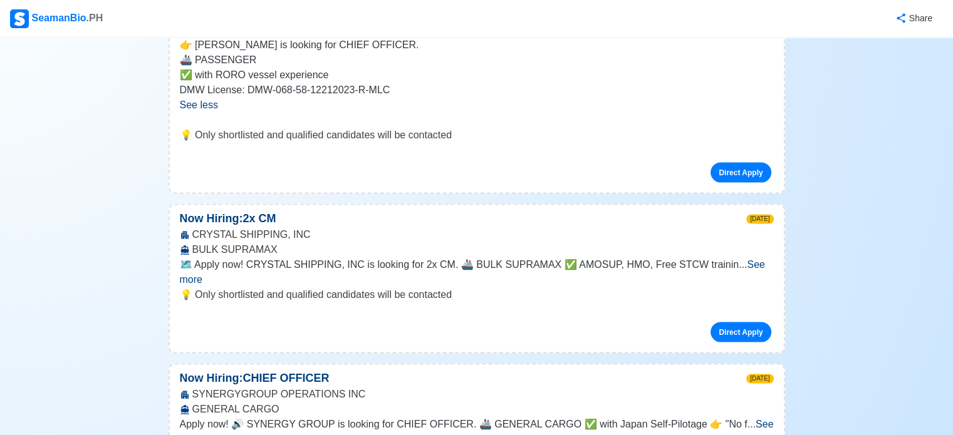
scroll to position [2605, 0]
